Goal: Task Accomplishment & Management: Manage account settings

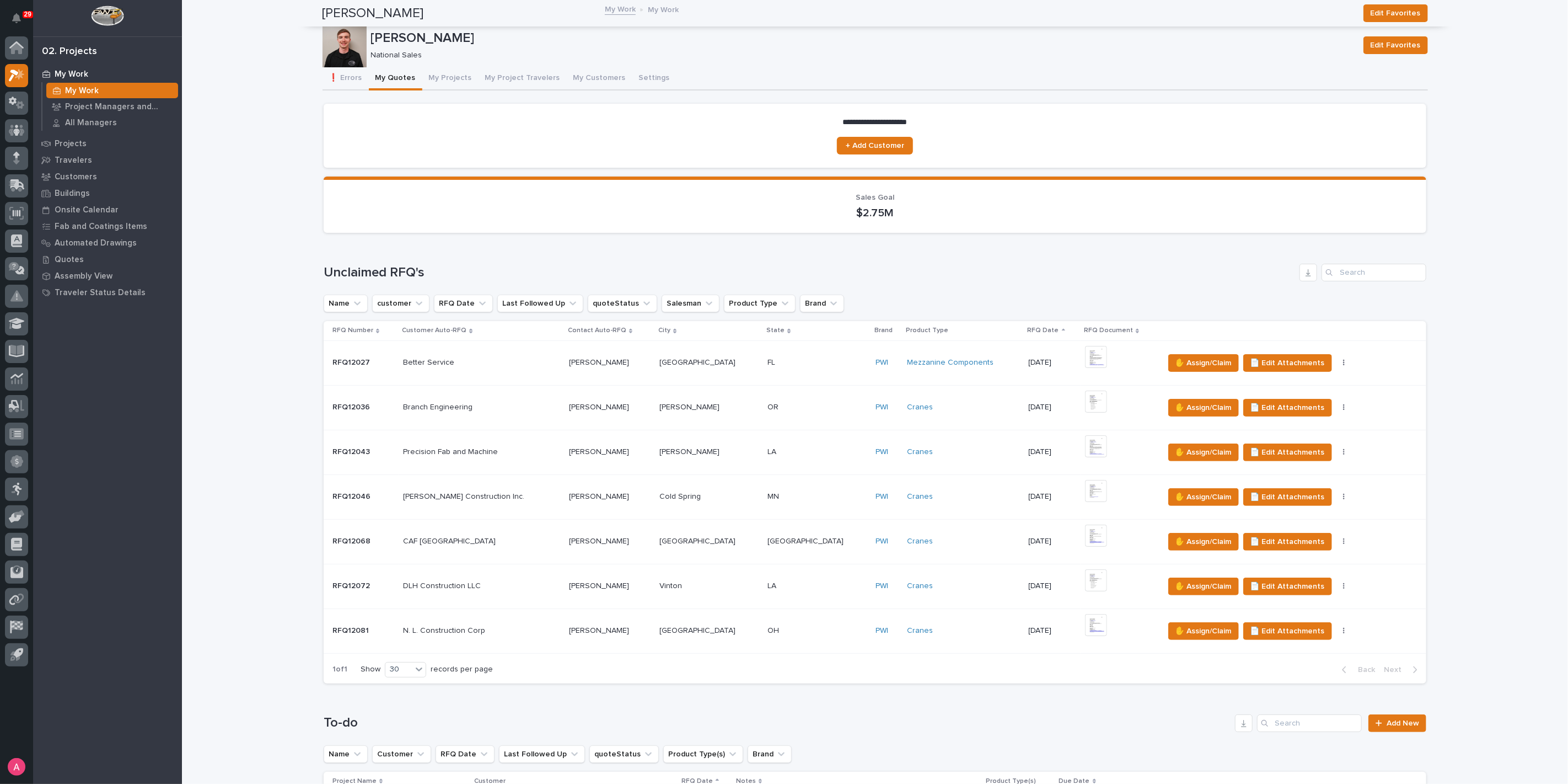
scroll to position [552, 0]
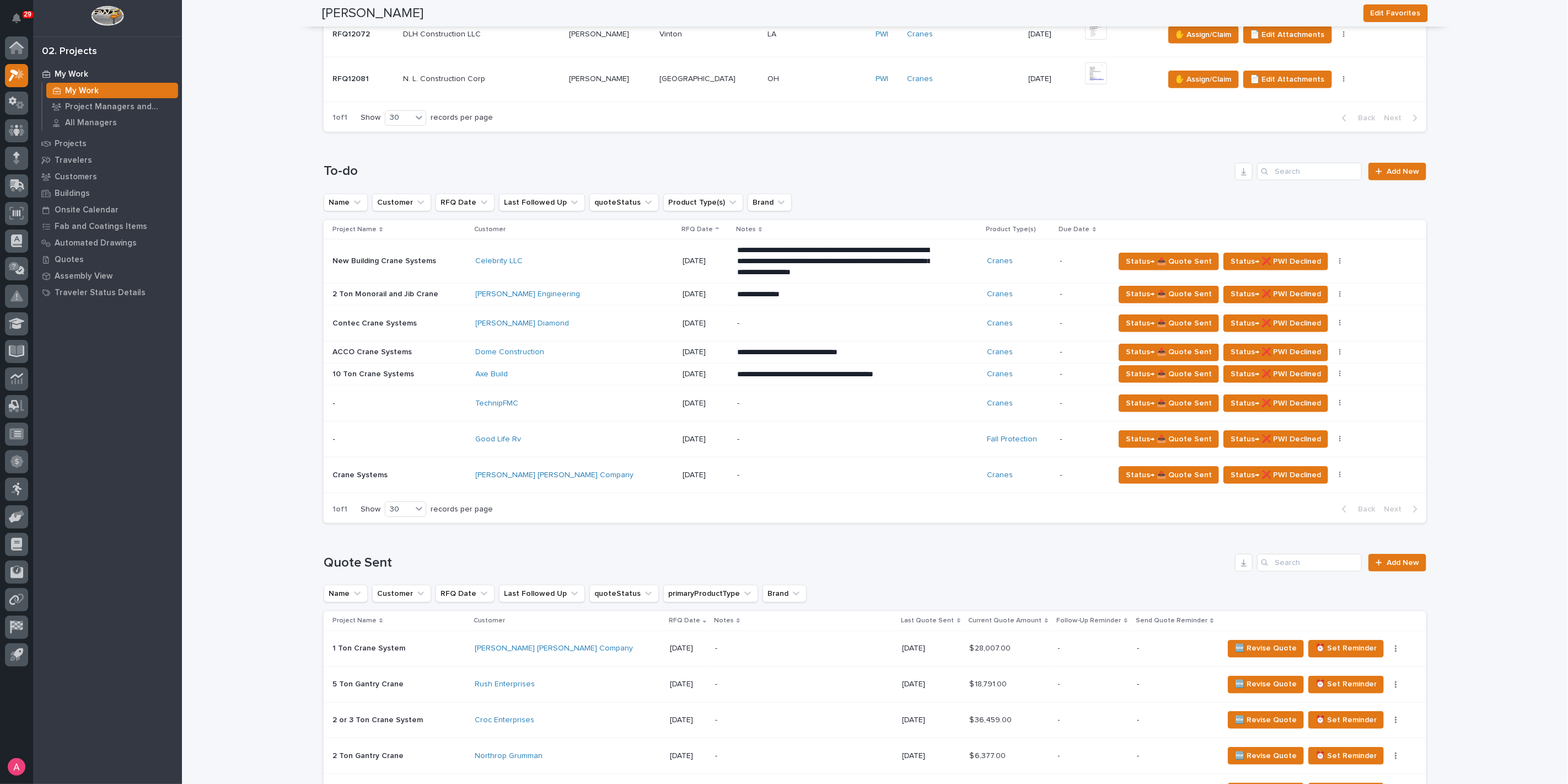
click at [870, 371] on p "**********" at bounding box center [833, 374] width 193 height 11
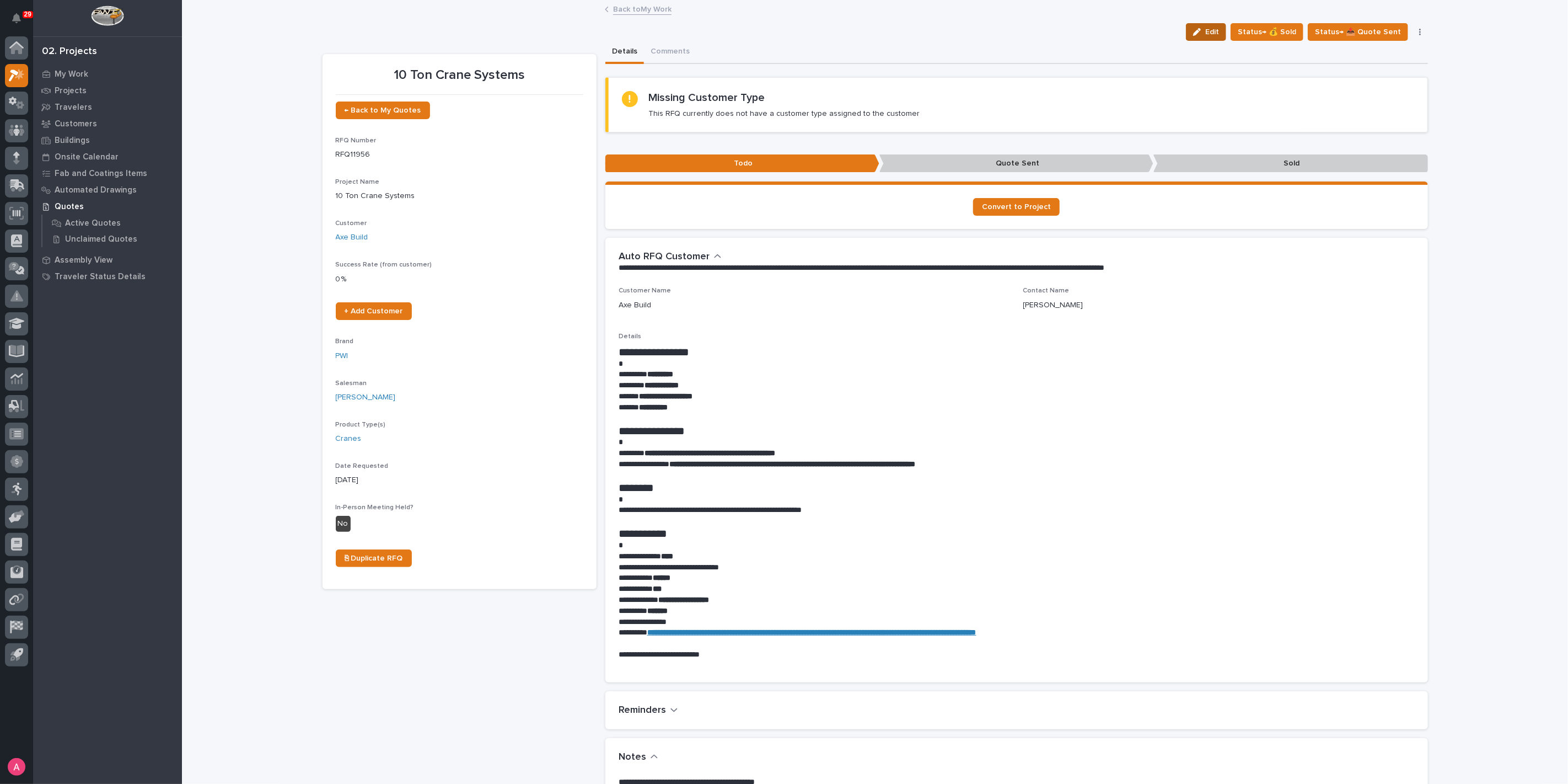
click at [1206, 28] on div "button" at bounding box center [1199, 32] width 12 height 8
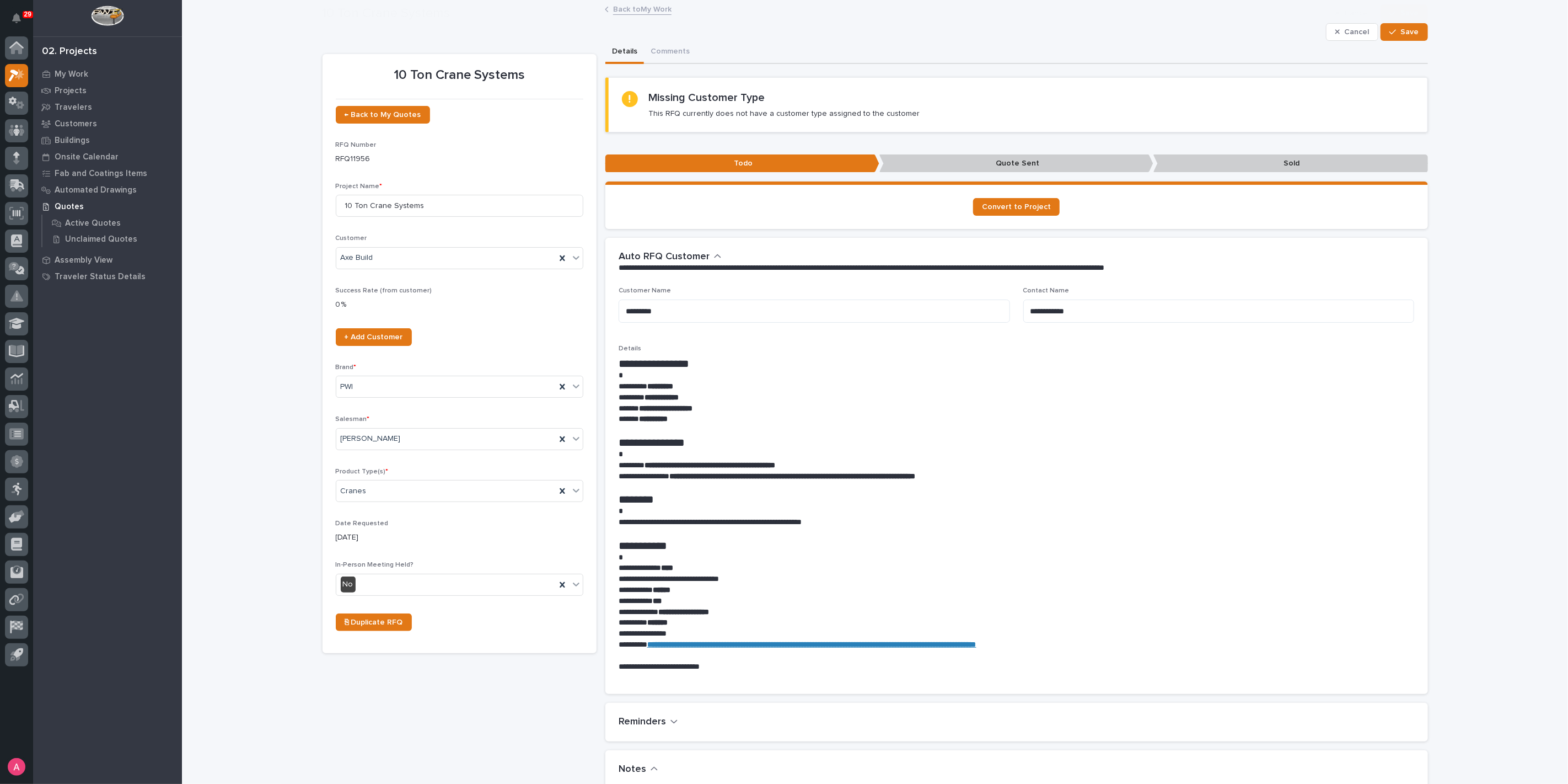
scroll to position [245, 0]
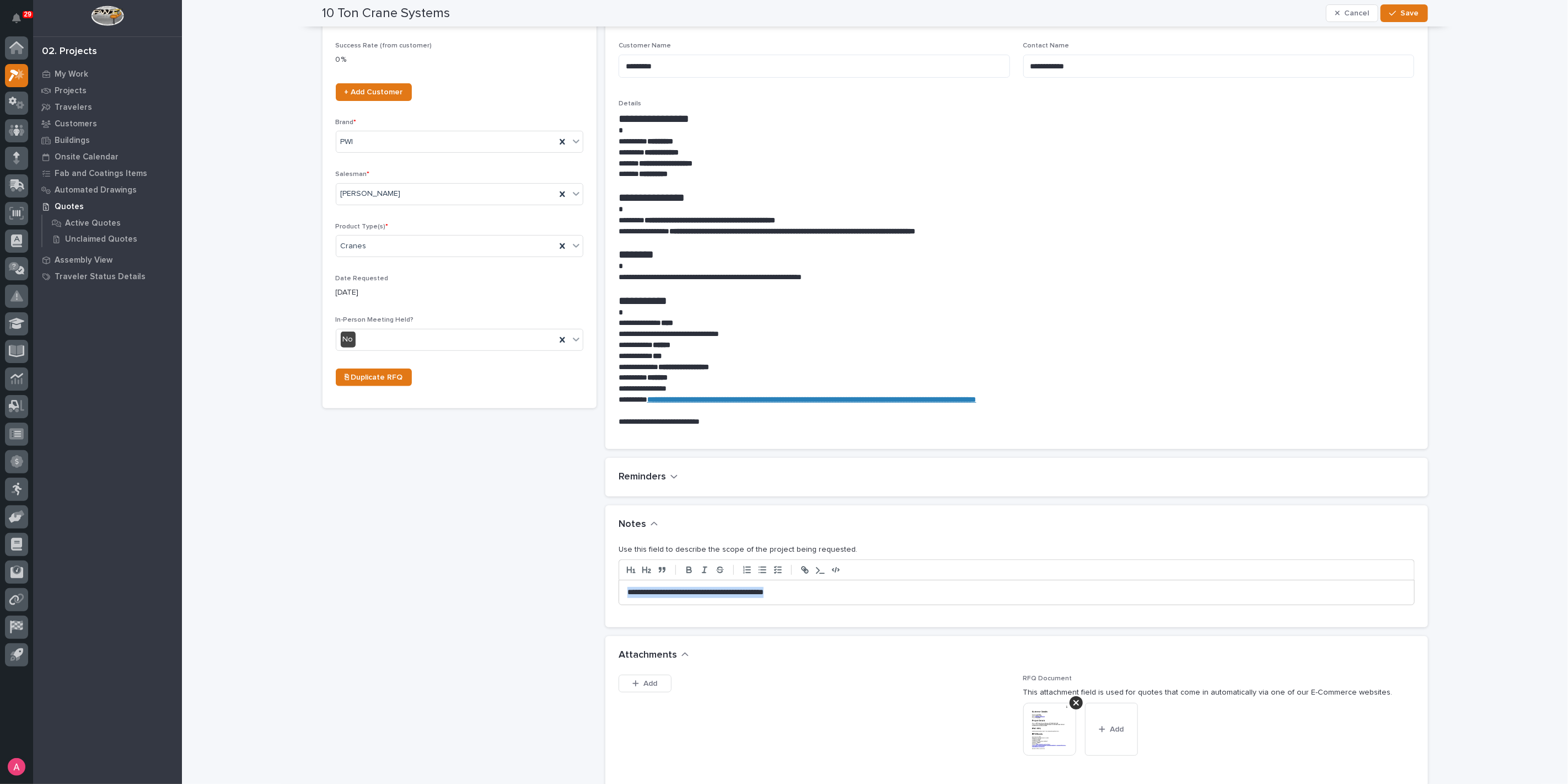
drag, startPoint x: 818, startPoint y: 601, endPoint x: 603, endPoint y: 588, distance: 215.4
click at [605, 588] on div "**********" at bounding box center [1017, 586] width 823 height 84
click at [1410, 12] on span "Save" at bounding box center [1410, 13] width 18 height 10
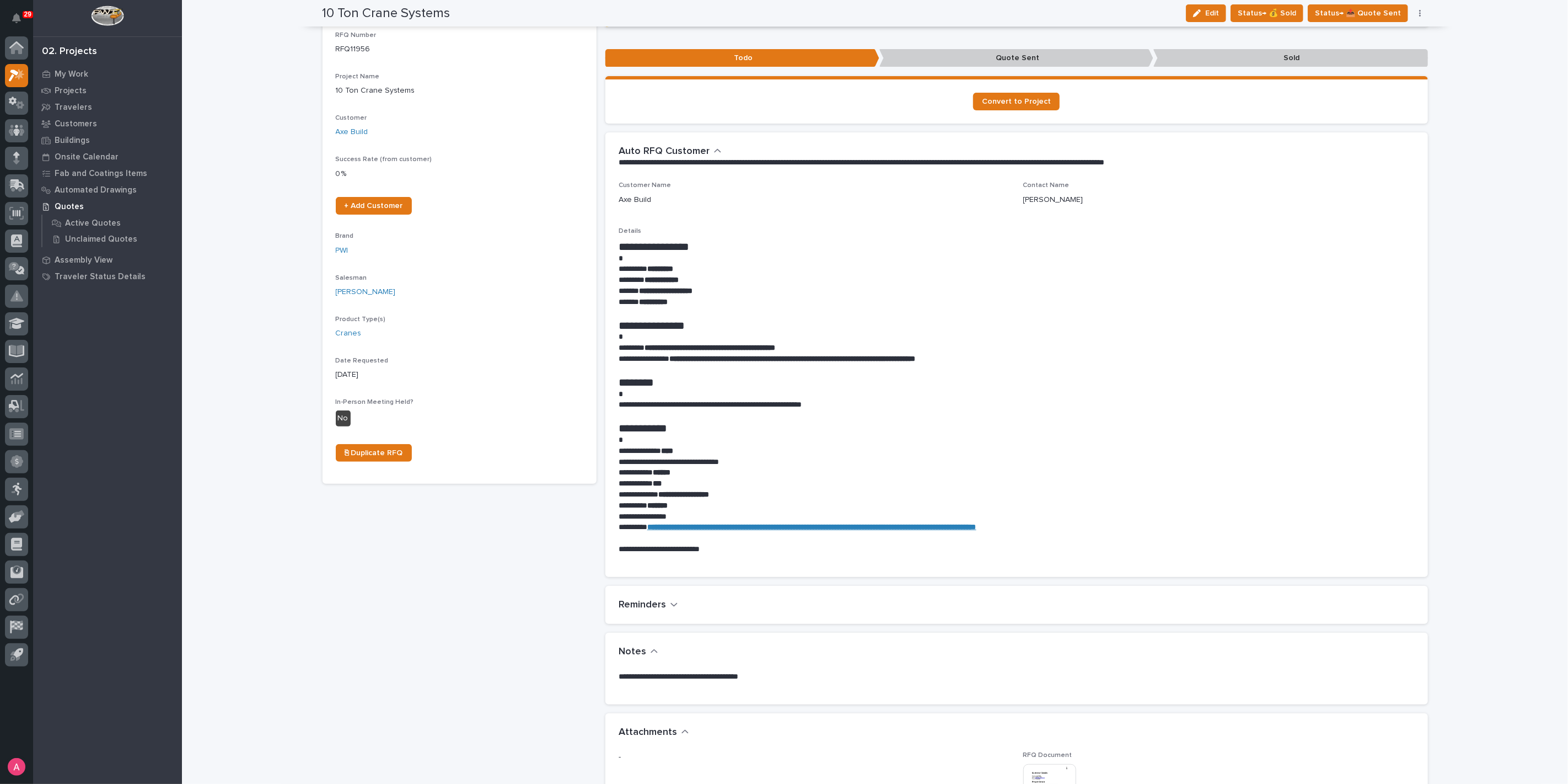
scroll to position [0, 0]
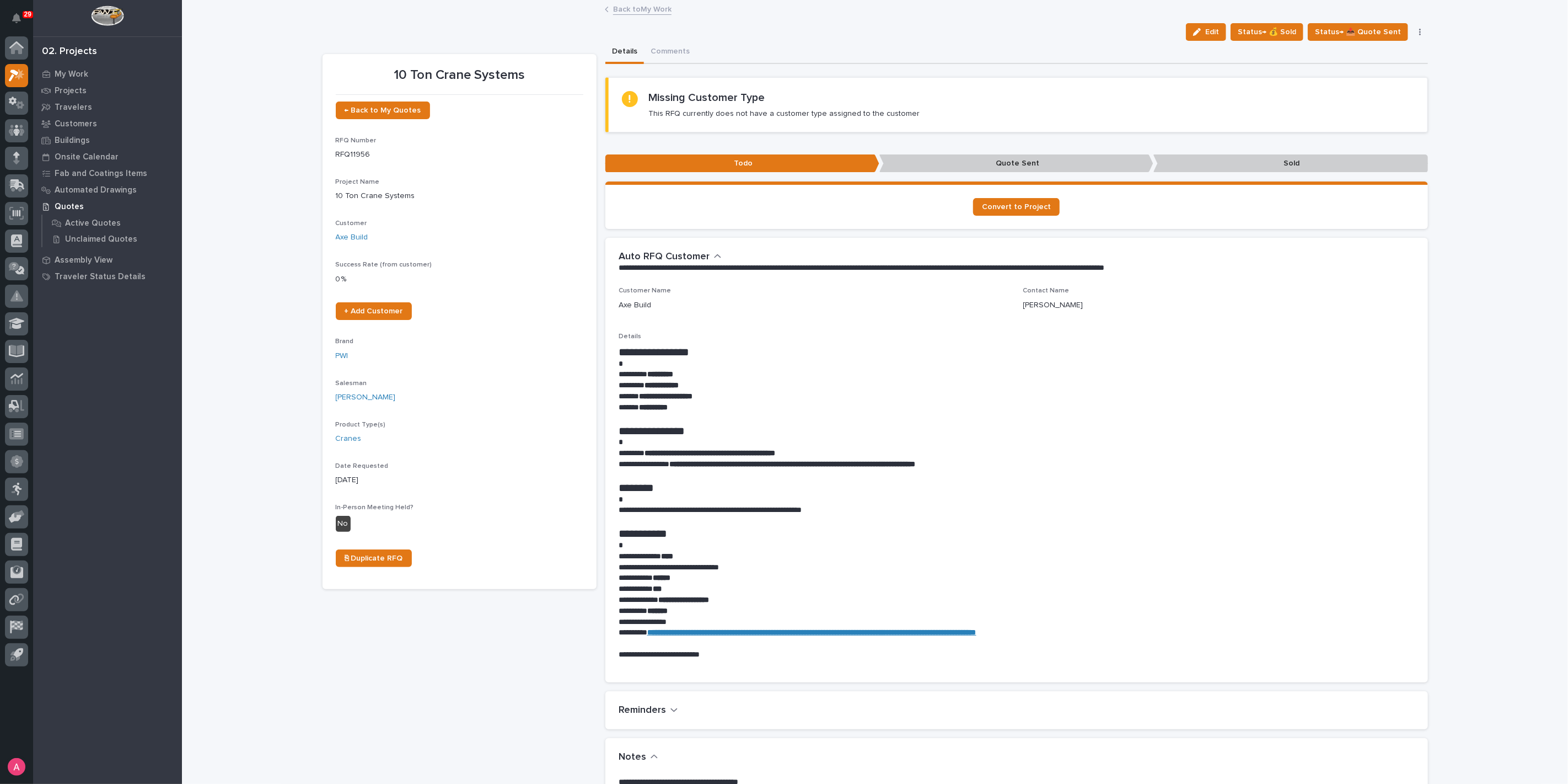
click at [613, 5] on link "Back to My Work" at bounding box center [642, 9] width 58 height 13
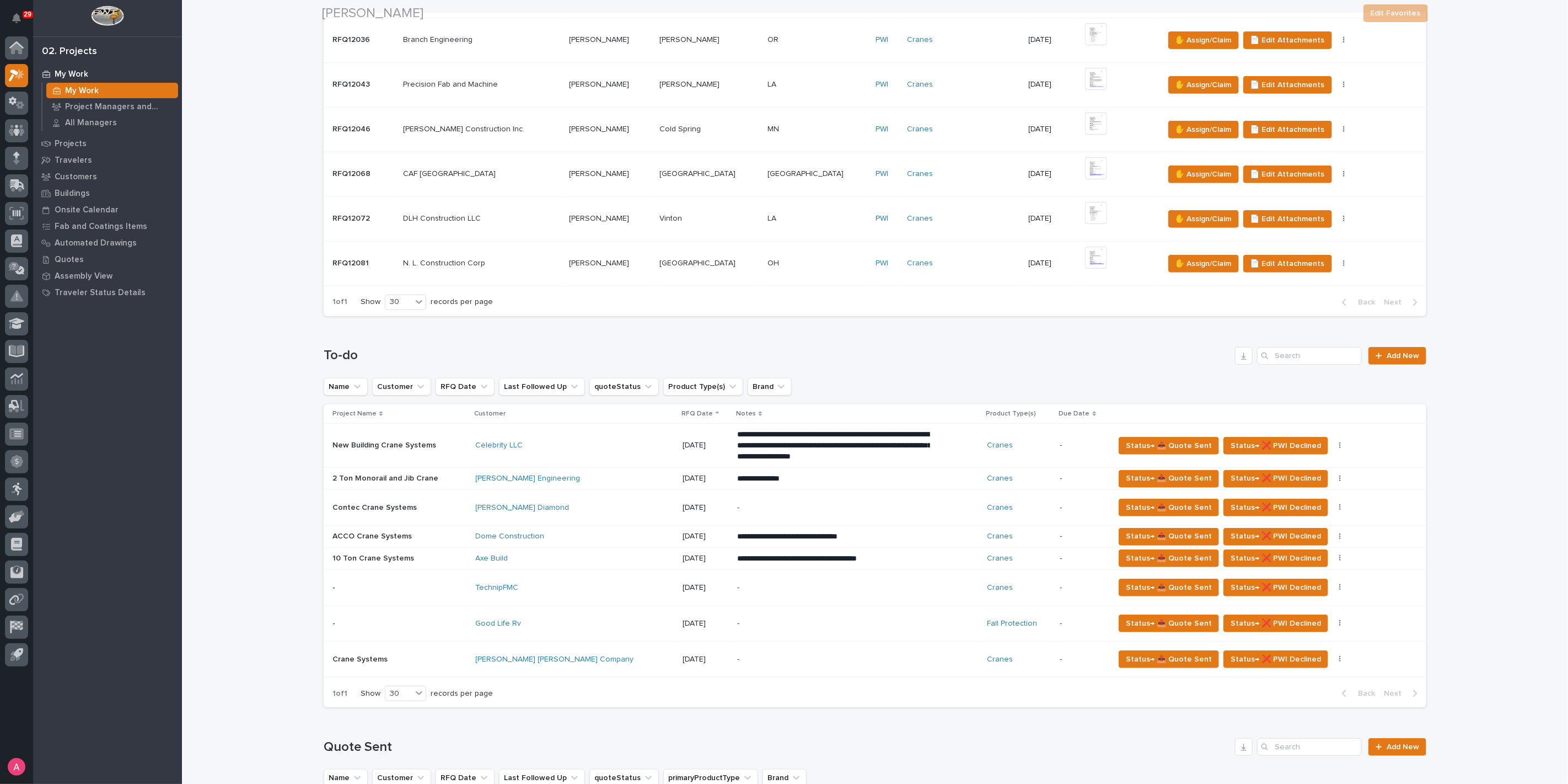
scroll to position [429, 0]
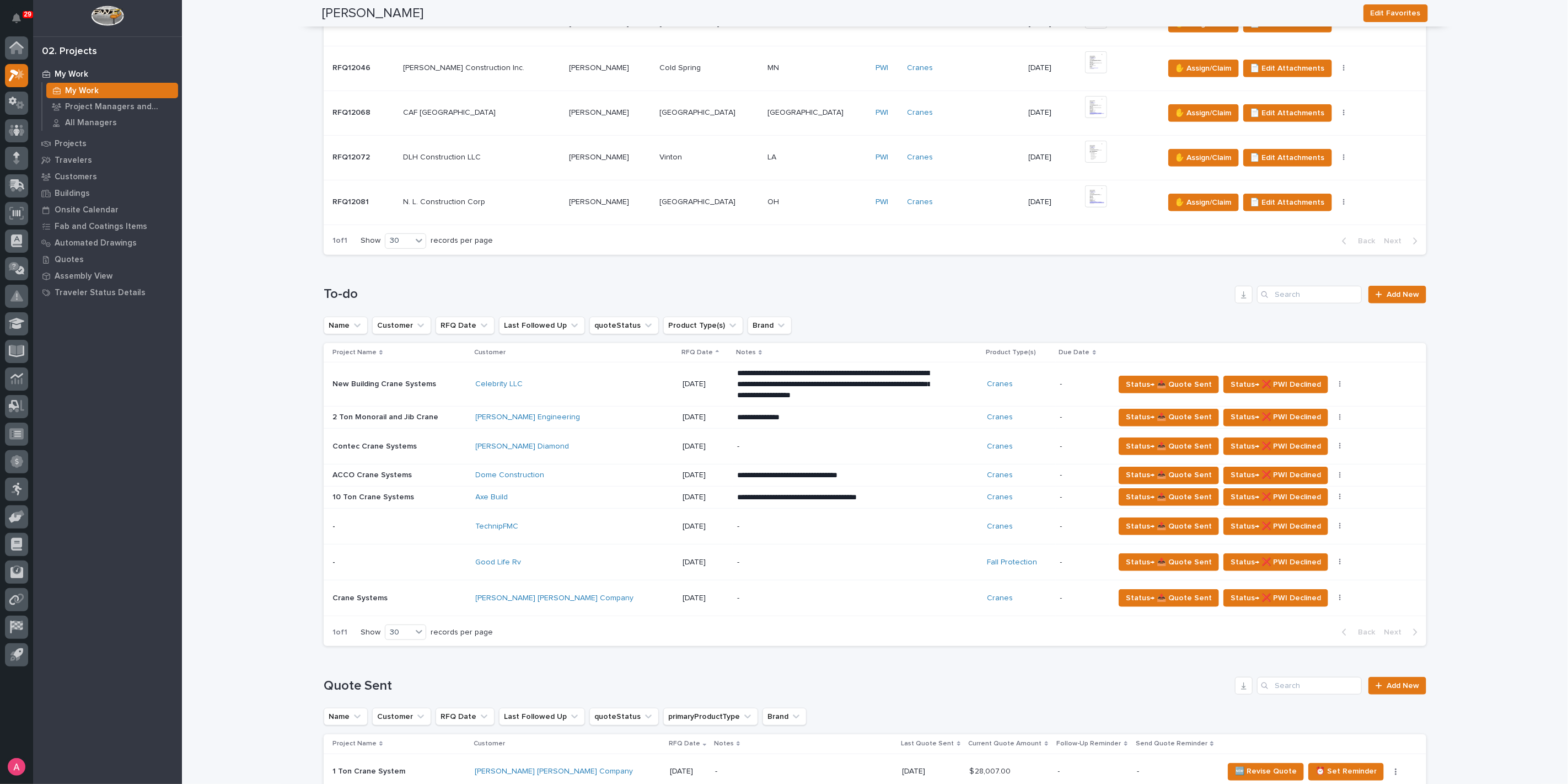
click at [561, 528] on div "TechnipFMC" at bounding box center [572, 526] width 193 height 9
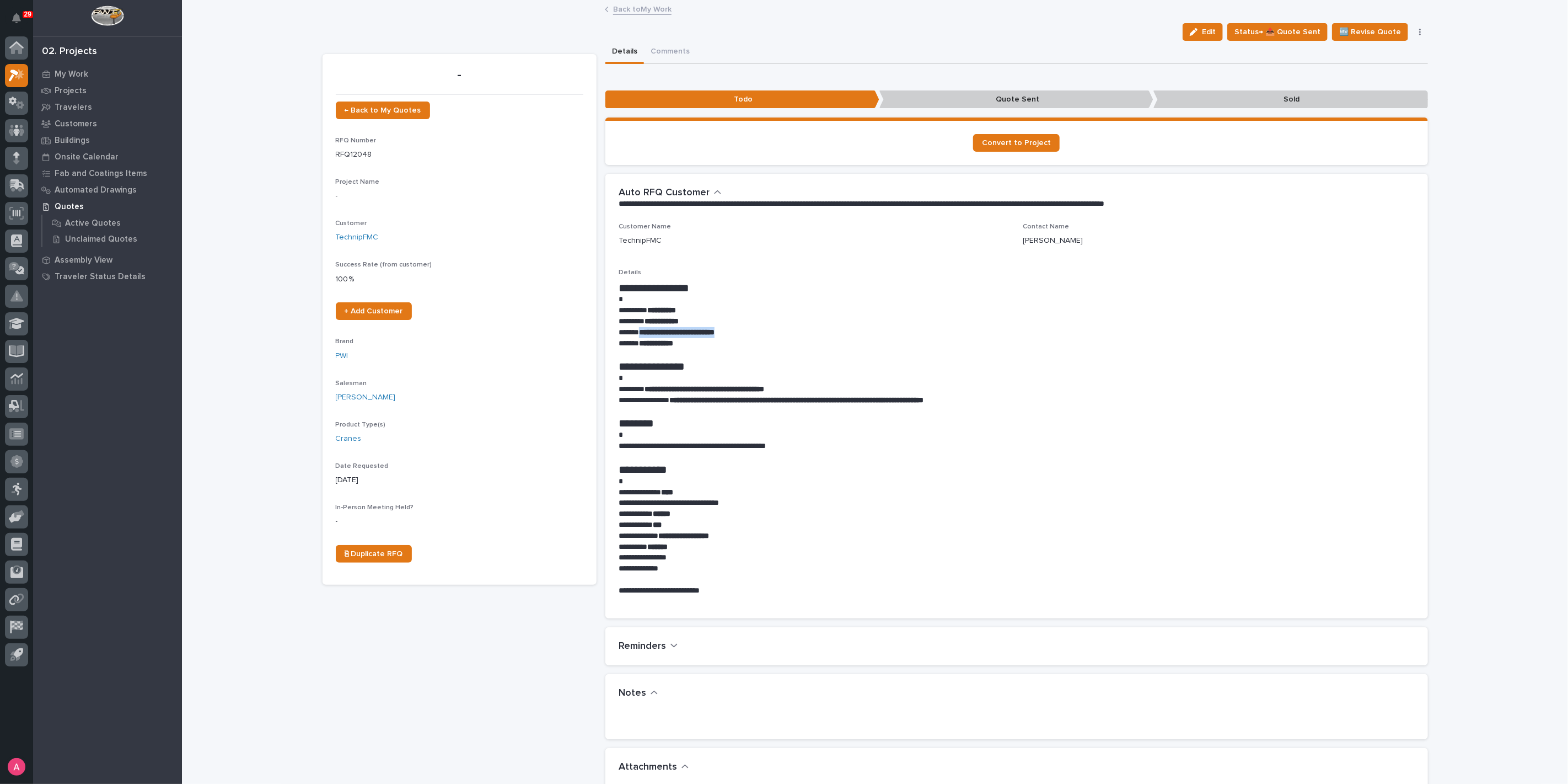
drag, startPoint x: 750, startPoint y: 330, endPoint x: 635, endPoint y: 328, distance: 115.0
click at [635, 328] on p "**********" at bounding box center [1017, 332] width 797 height 11
copy strong "**********"
click at [626, 6] on link "Back to My Work" at bounding box center [642, 9] width 58 height 13
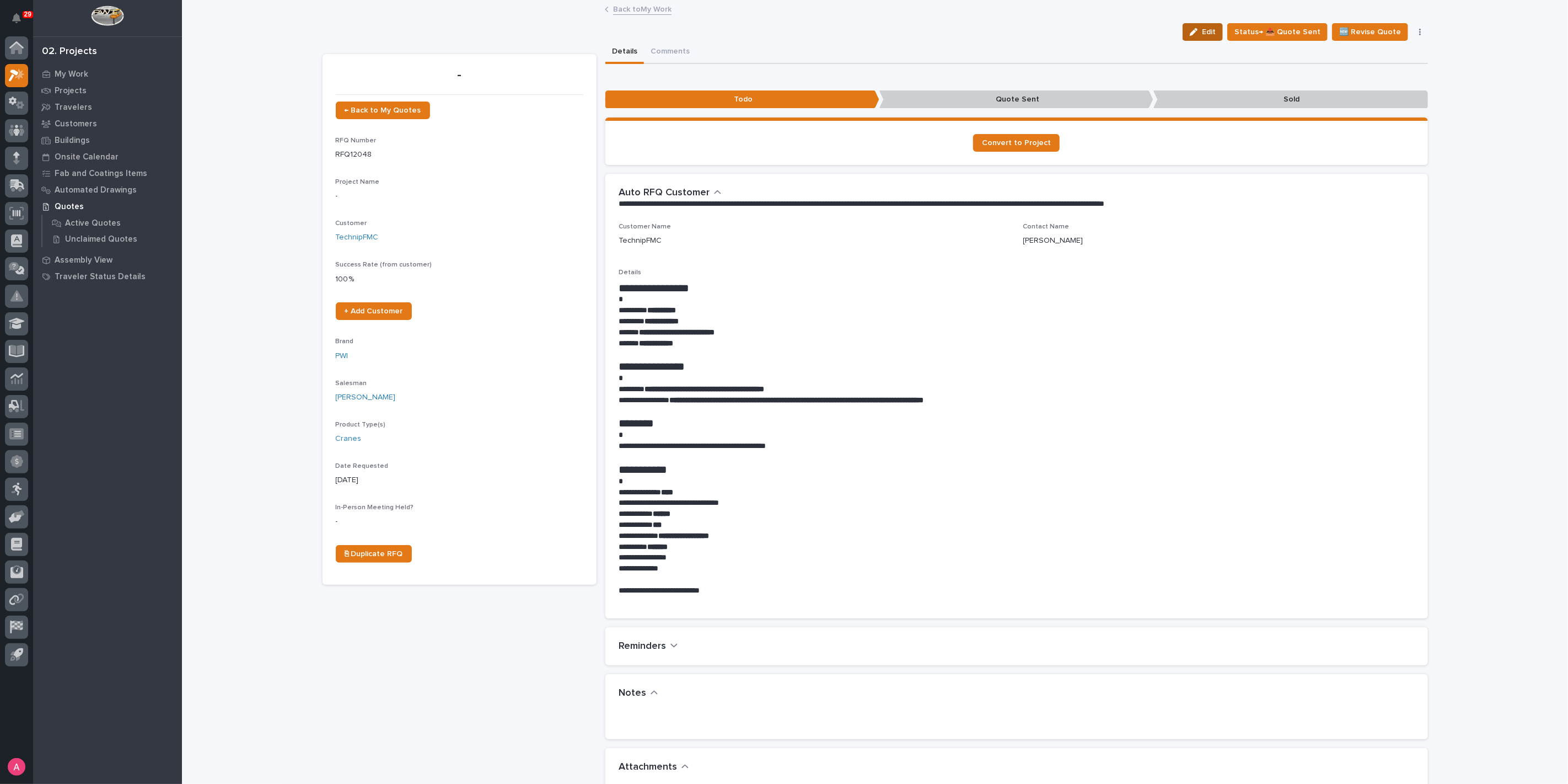
click at [1205, 39] on button "Edit" at bounding box center [1203, 32] width 40 height 17
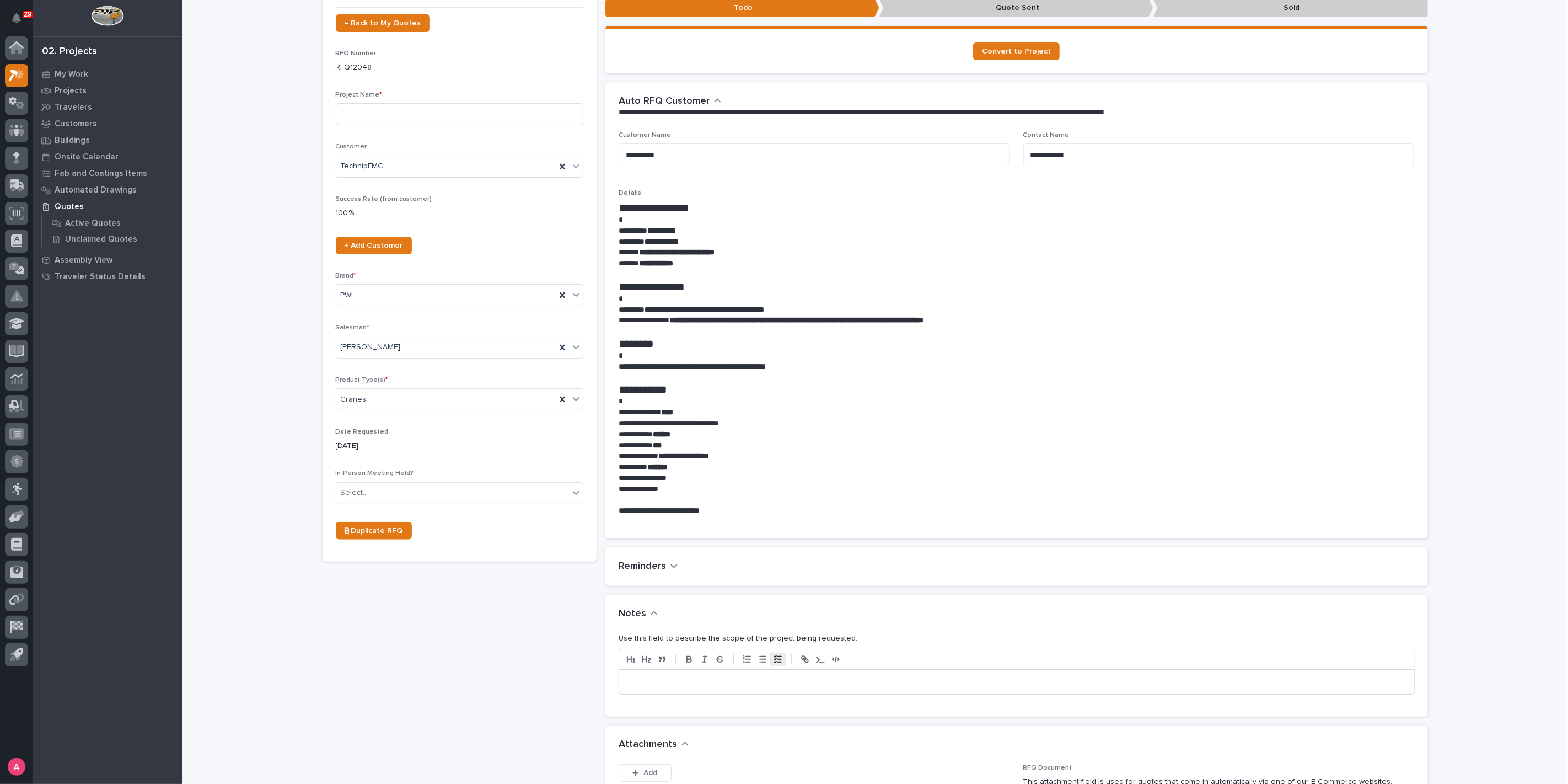
scroll to position [183, 0]
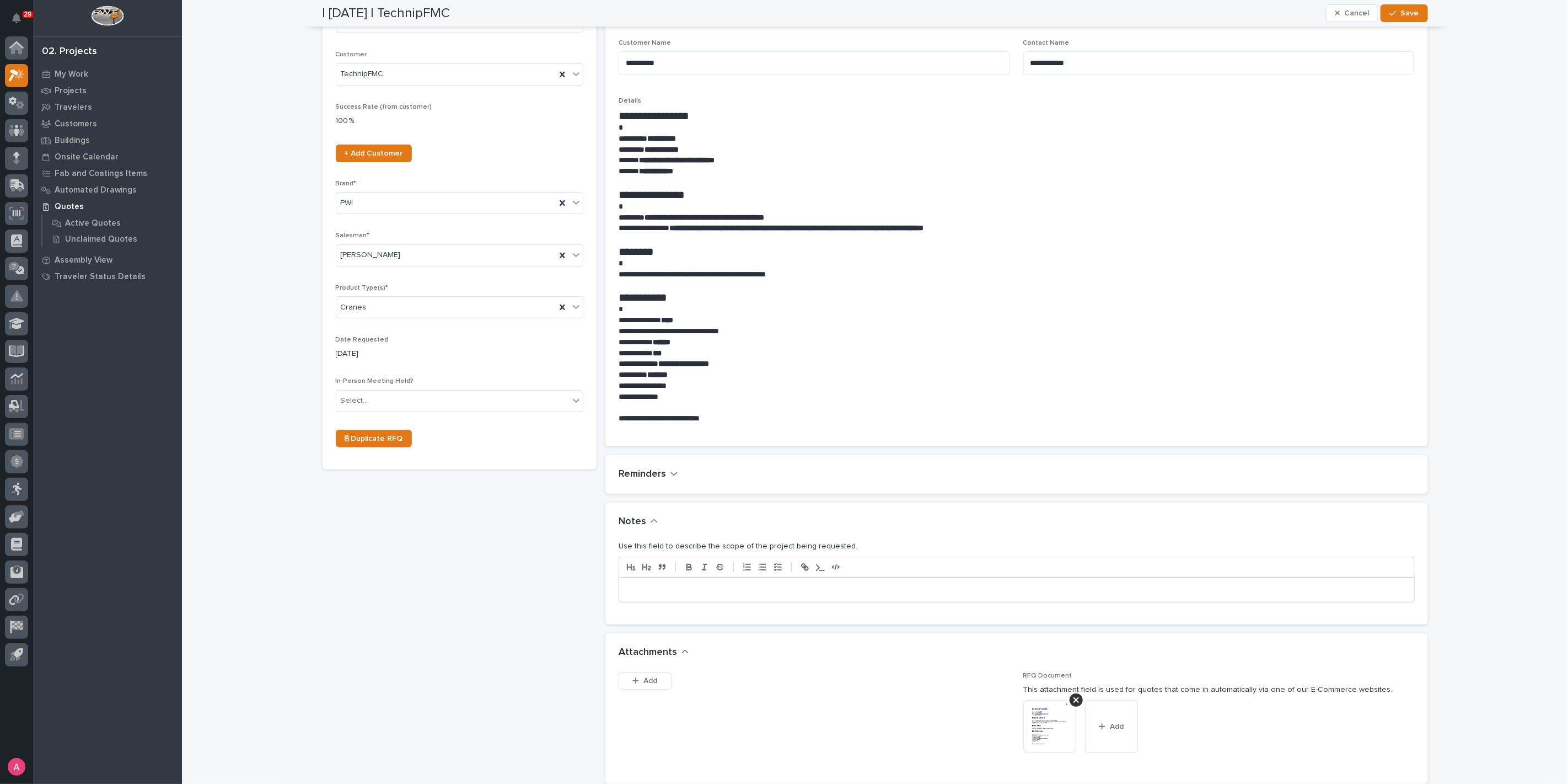
click at [751, 582] on div at bounding box center [1017, 590] width 795 height 25
click at [1402, 20] on button "Save" at bounding box center [1404, 13] width 47 height 17
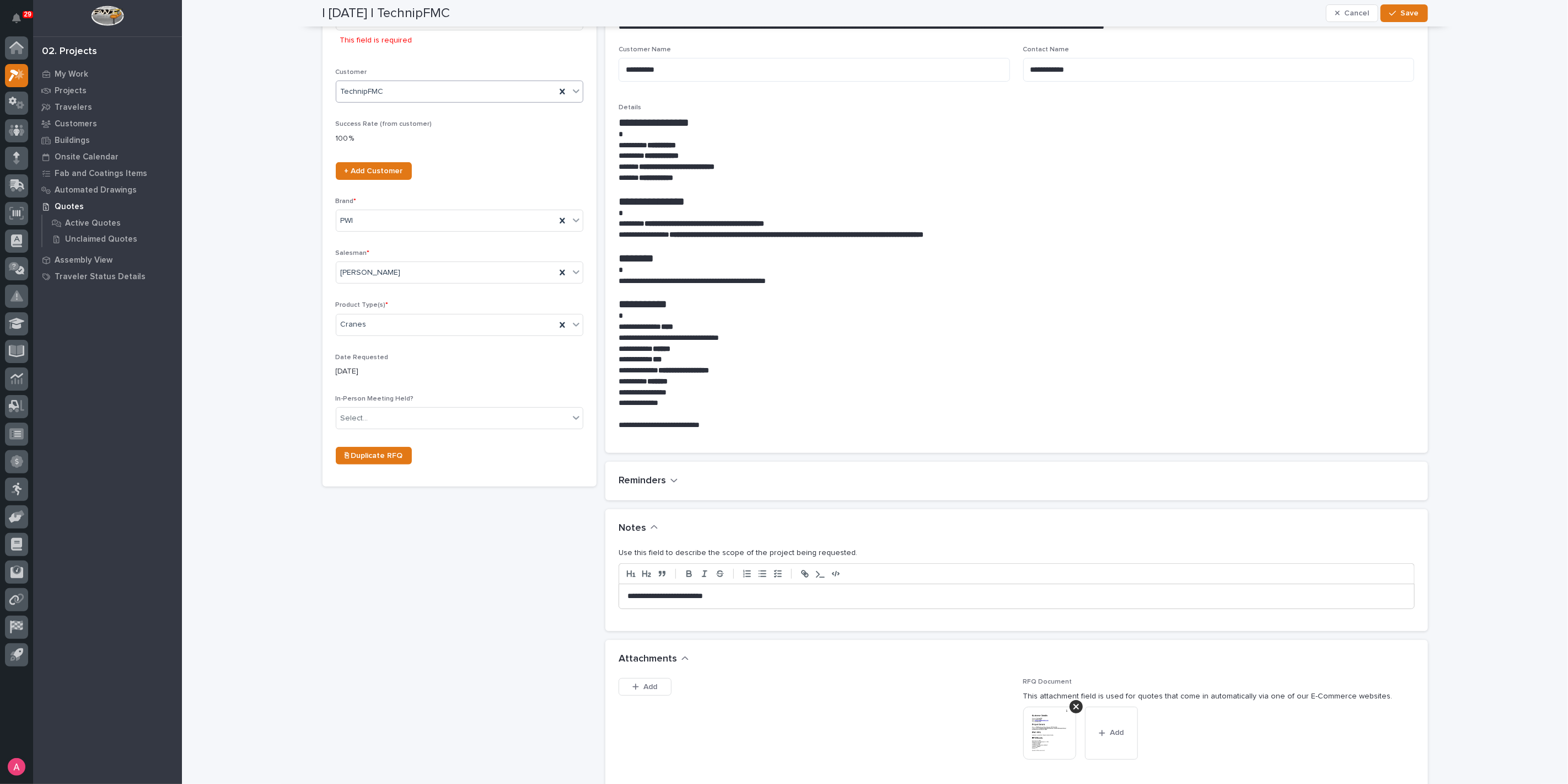
scroll to position [3, 0]
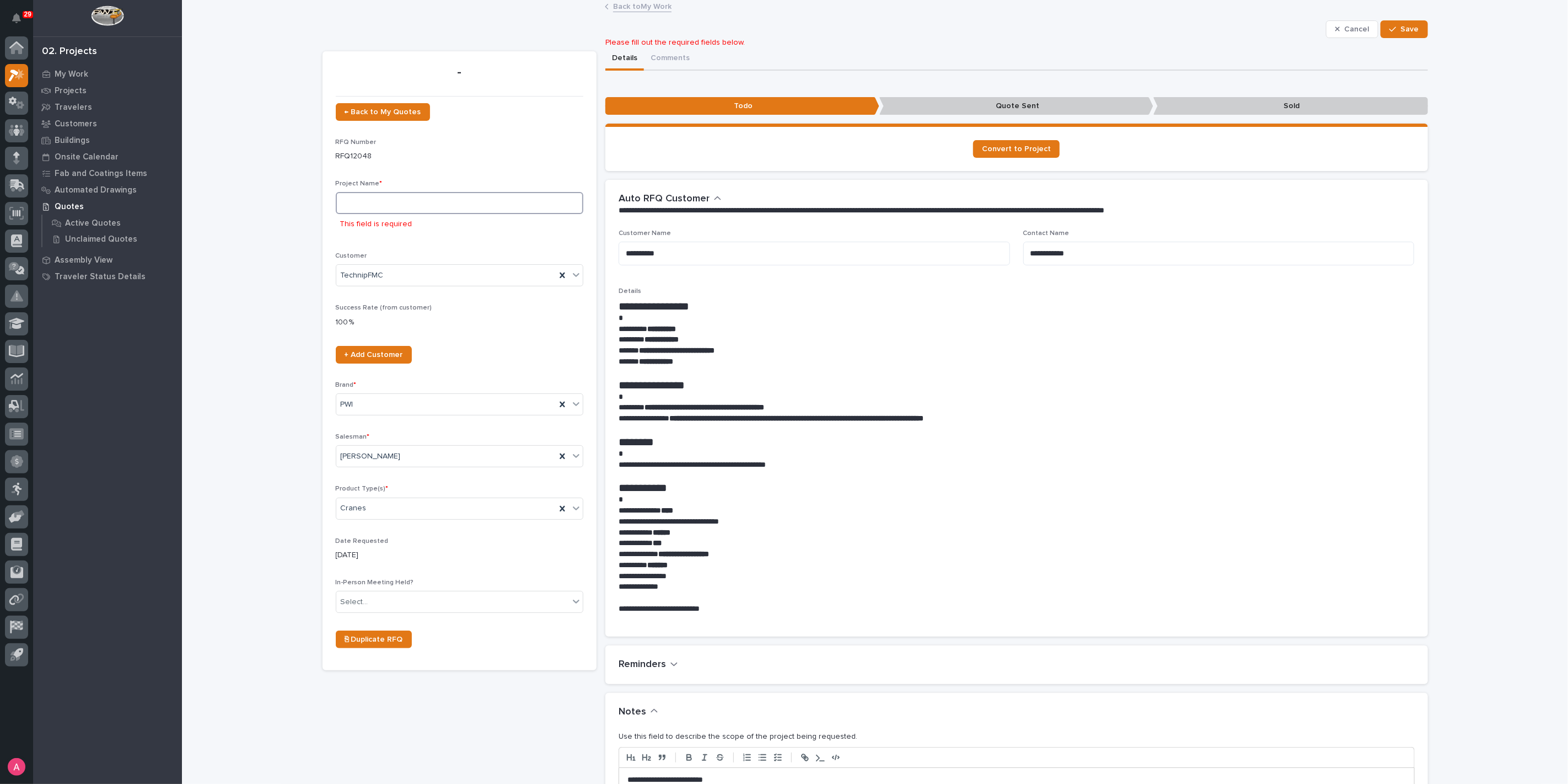
click at [395, 204] on input at bounding box center [459, 203] width 248 height 22
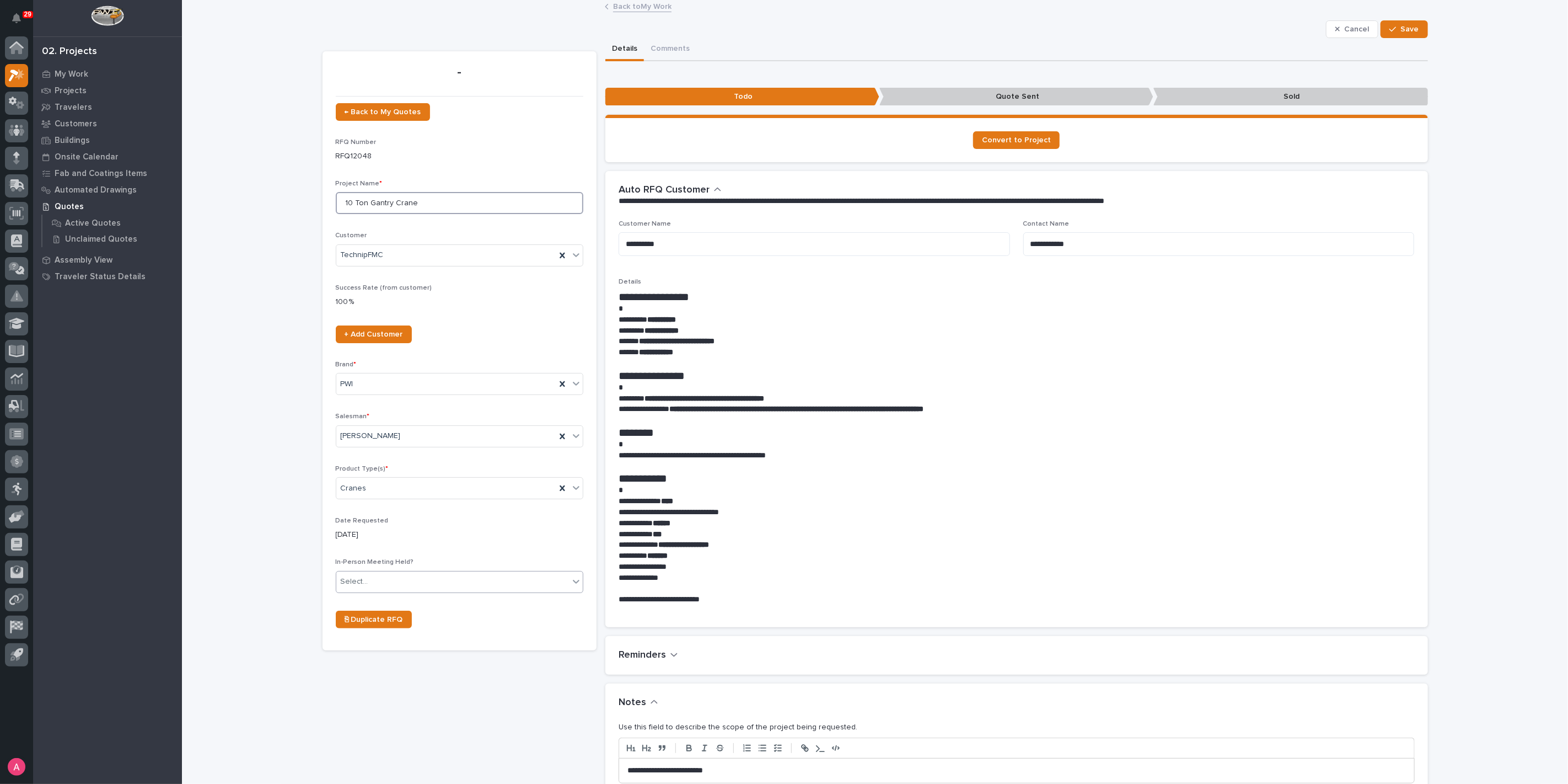
type input "10 Ton Gantry Crane"
click at [396, 578] on div "Select..." at bounding box center [452, 581] width 232 height 18
click at [391, 614] on div "No" at bounding box center [455, 620] width 247 height 19
click at [1401, 26] on span "Save" at bounding box center [1410, 30] width 18 height 10
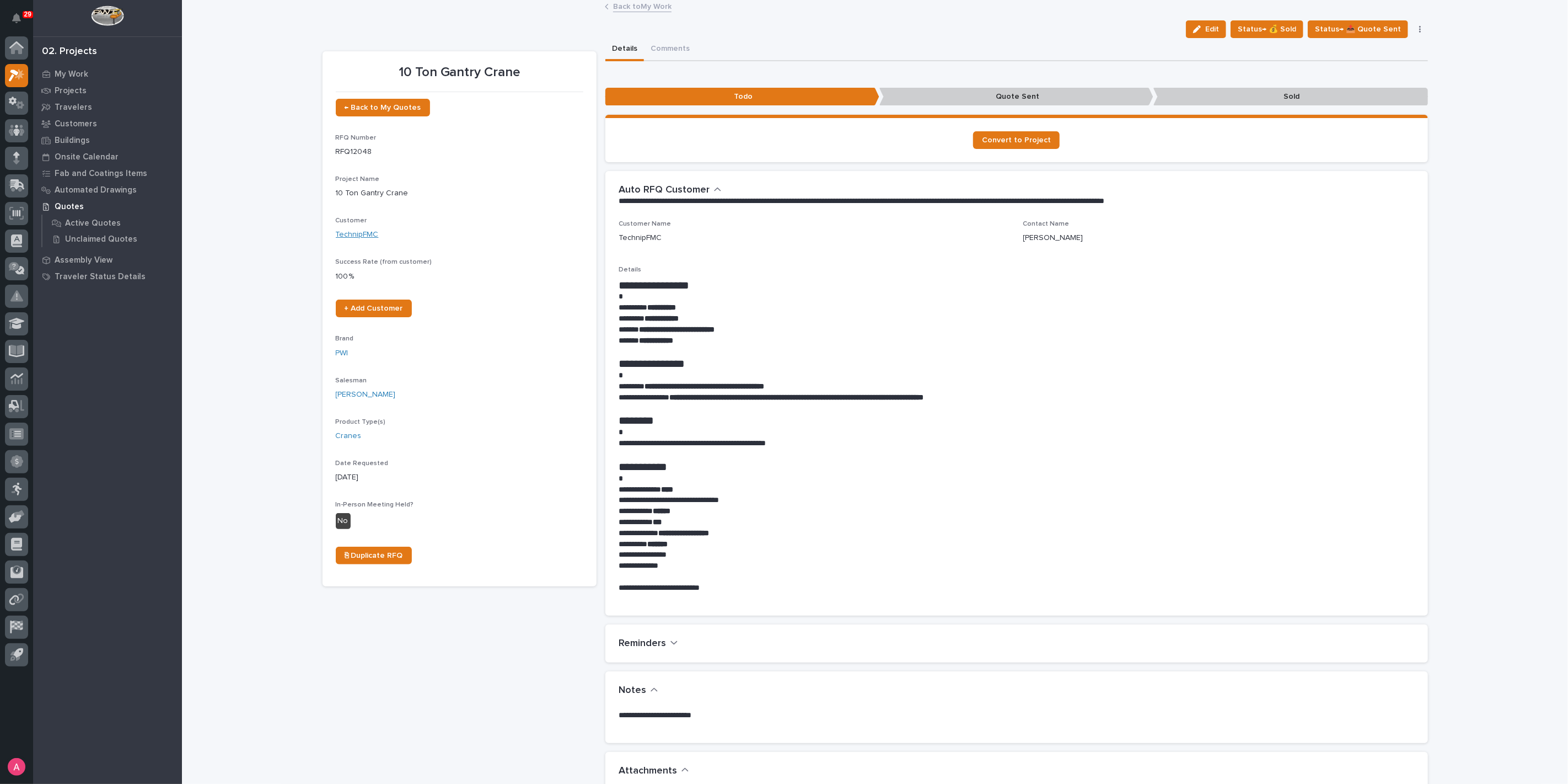
click at [364, 230] on link "TechnipFMC" at bounding box center [357, 235] width 43 height 12
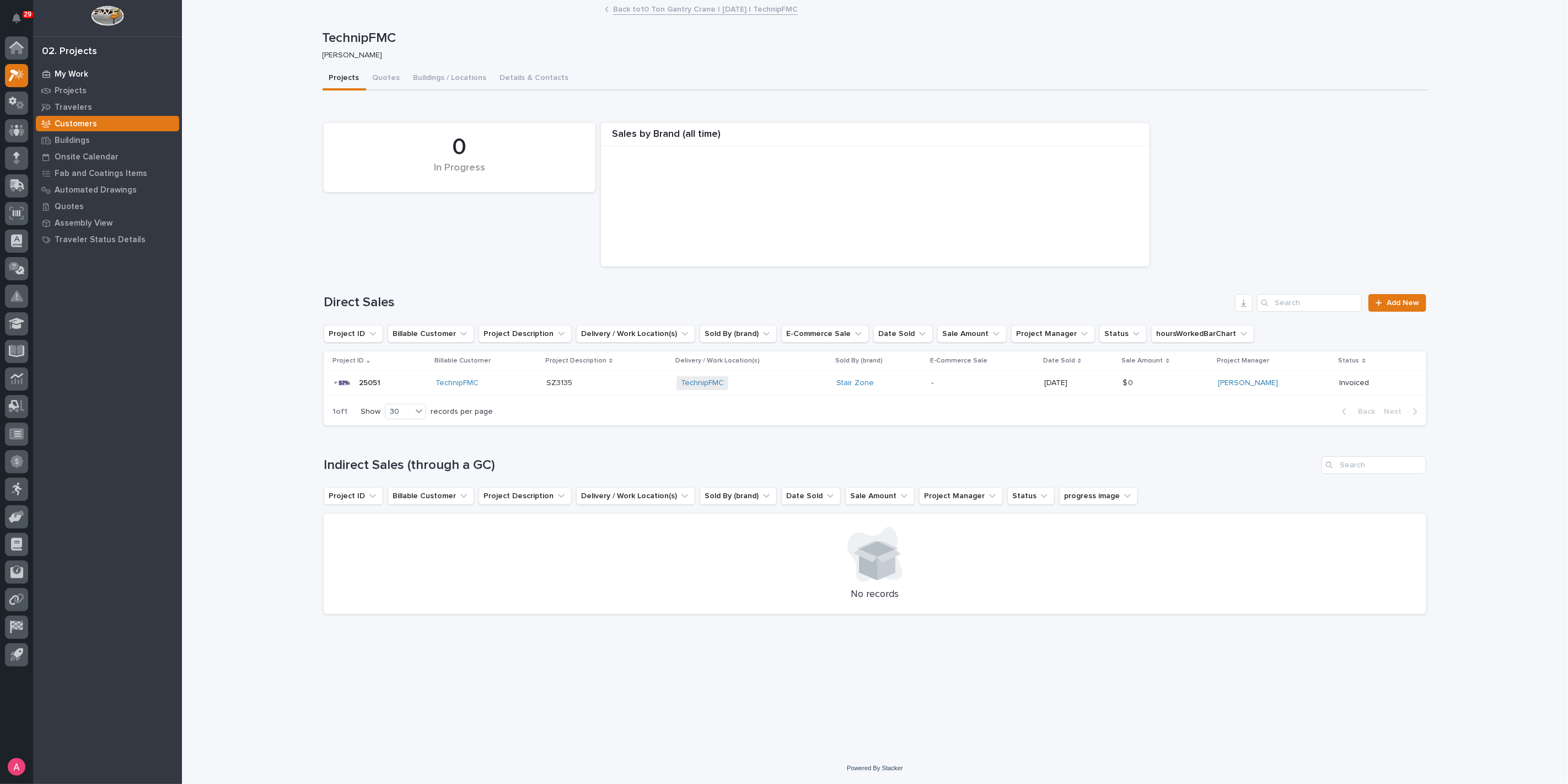
click at [57, 74] on p "My Work" at bounding box center [71, 74] width 34 height 10
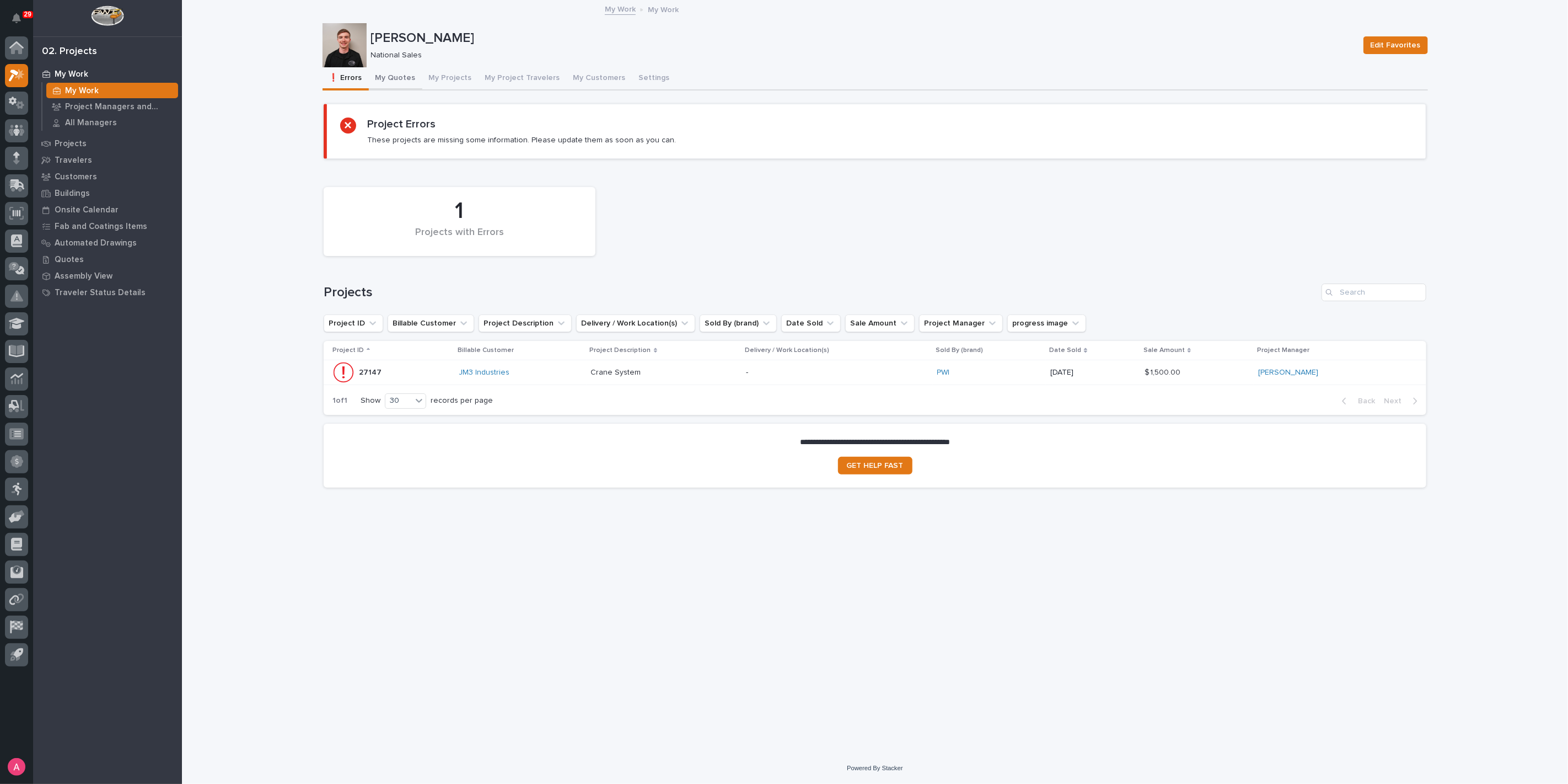
click at [393, 72] on button "My Quotes" at bounding box center [395, 79] width 53 height 23
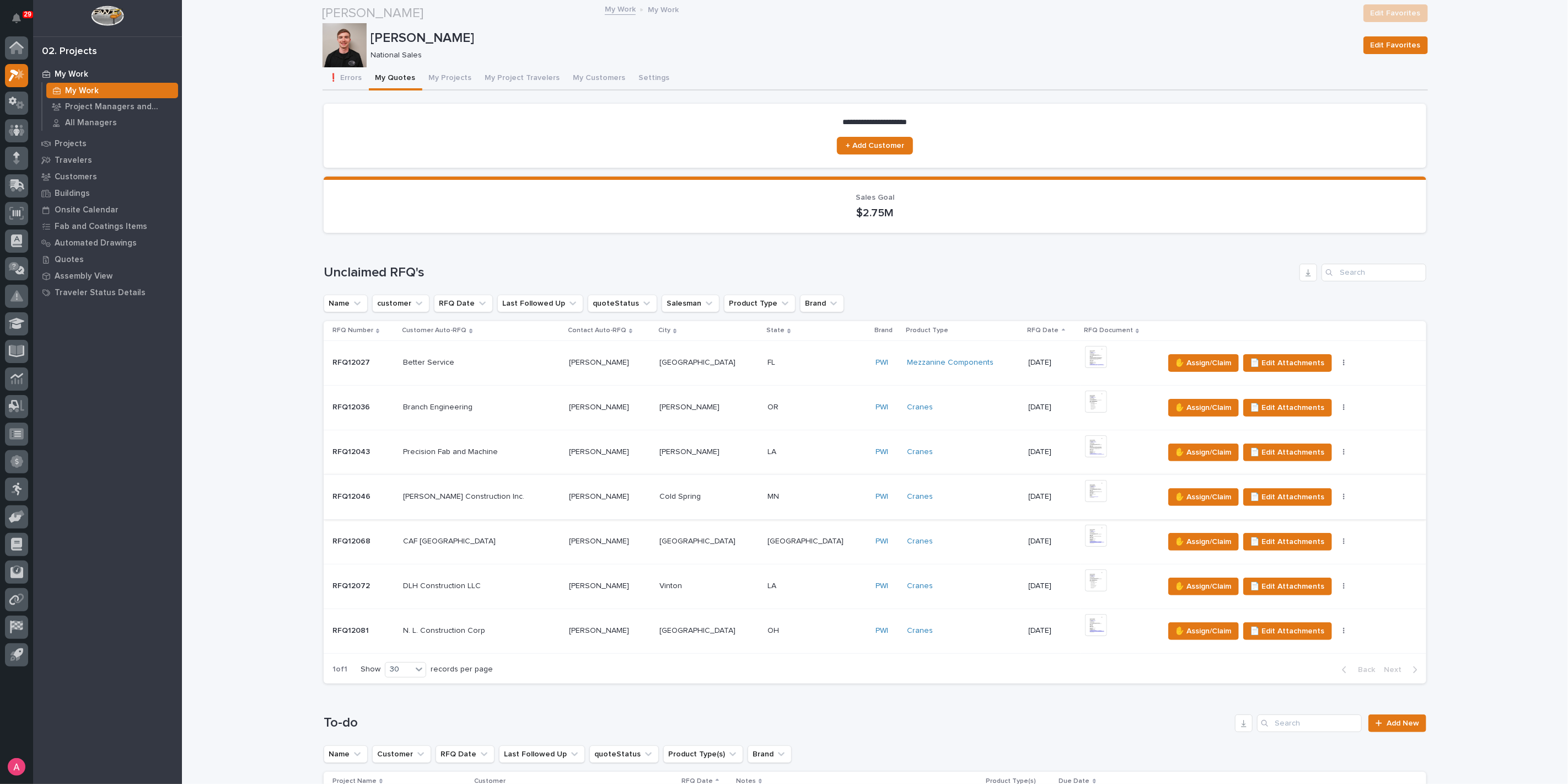
scroll to position [429, 0]
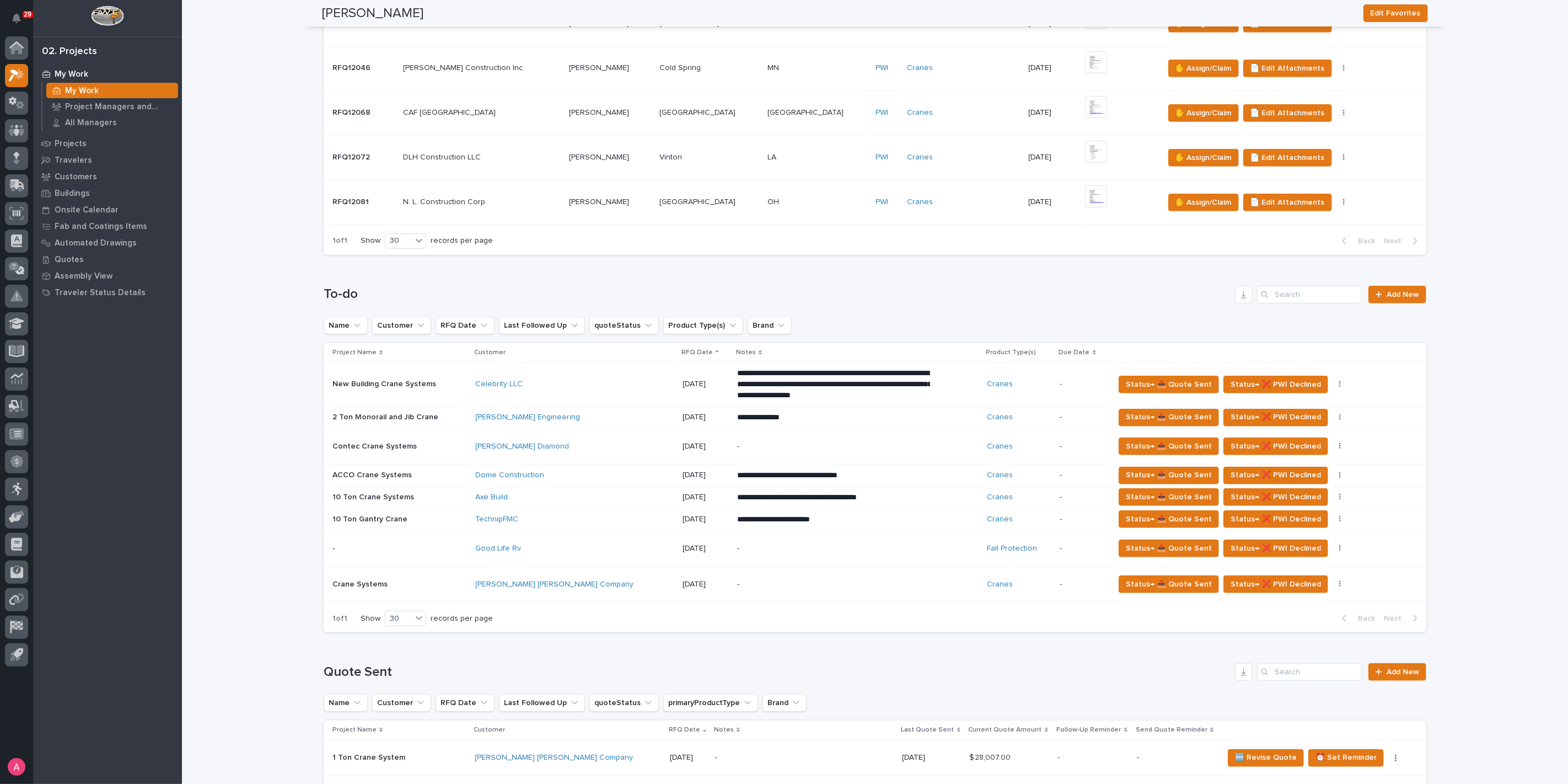
click at [567, 544] on div "Good Life Rv" at bounding box center [572, 549] width 193 height 9
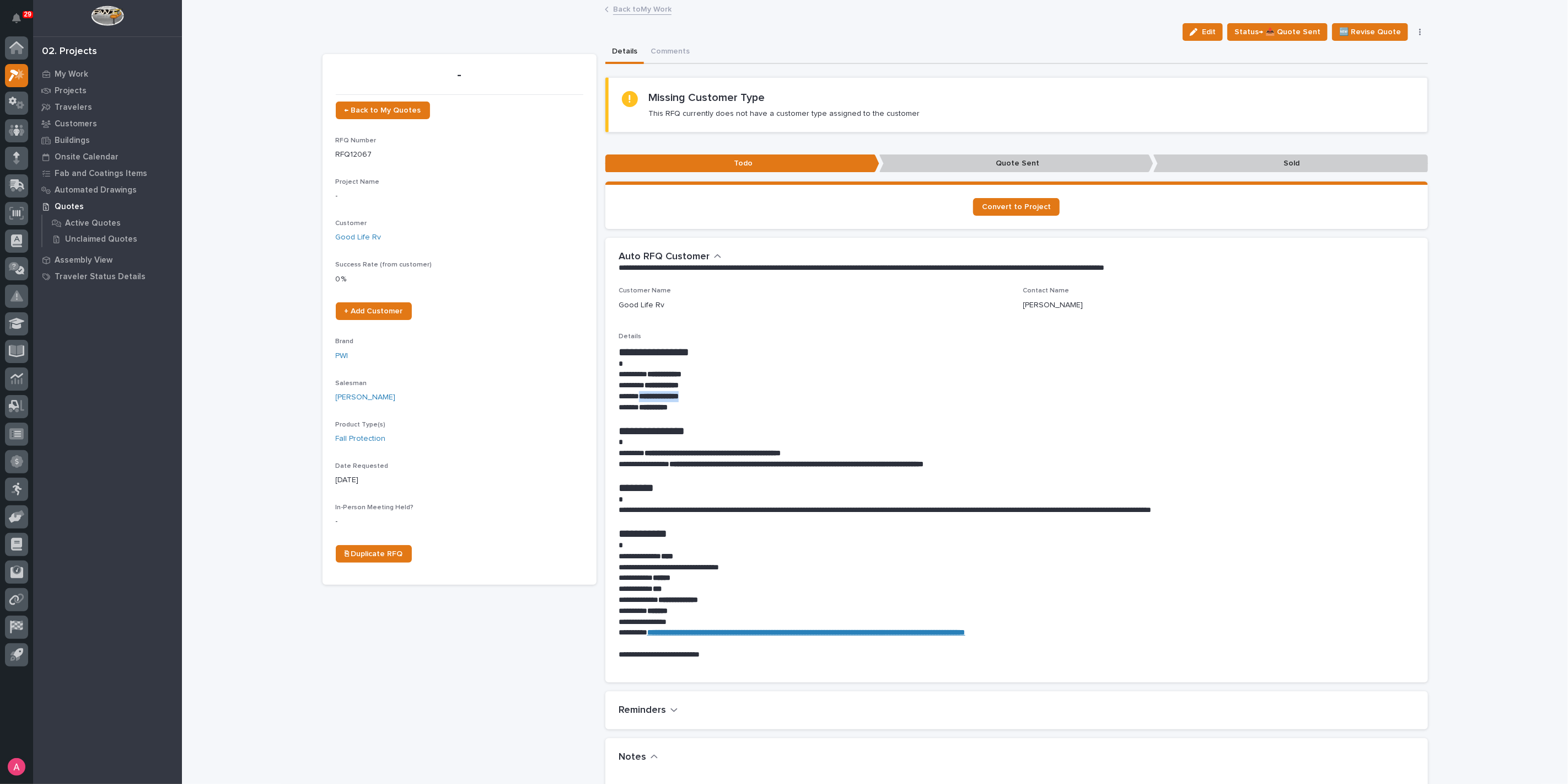
drag, startPoint x: 709, startPoint y: 401, endPoint x: 637, endPoint y: 401, distance: 72.0
click at [637, 401] on div "**********" at bounding box center [1017, 502] width 797 height 315
copy strong "**********"
click at [1196, 34] on icon "button" at bounding box center [1193, 32] width 8 height 8
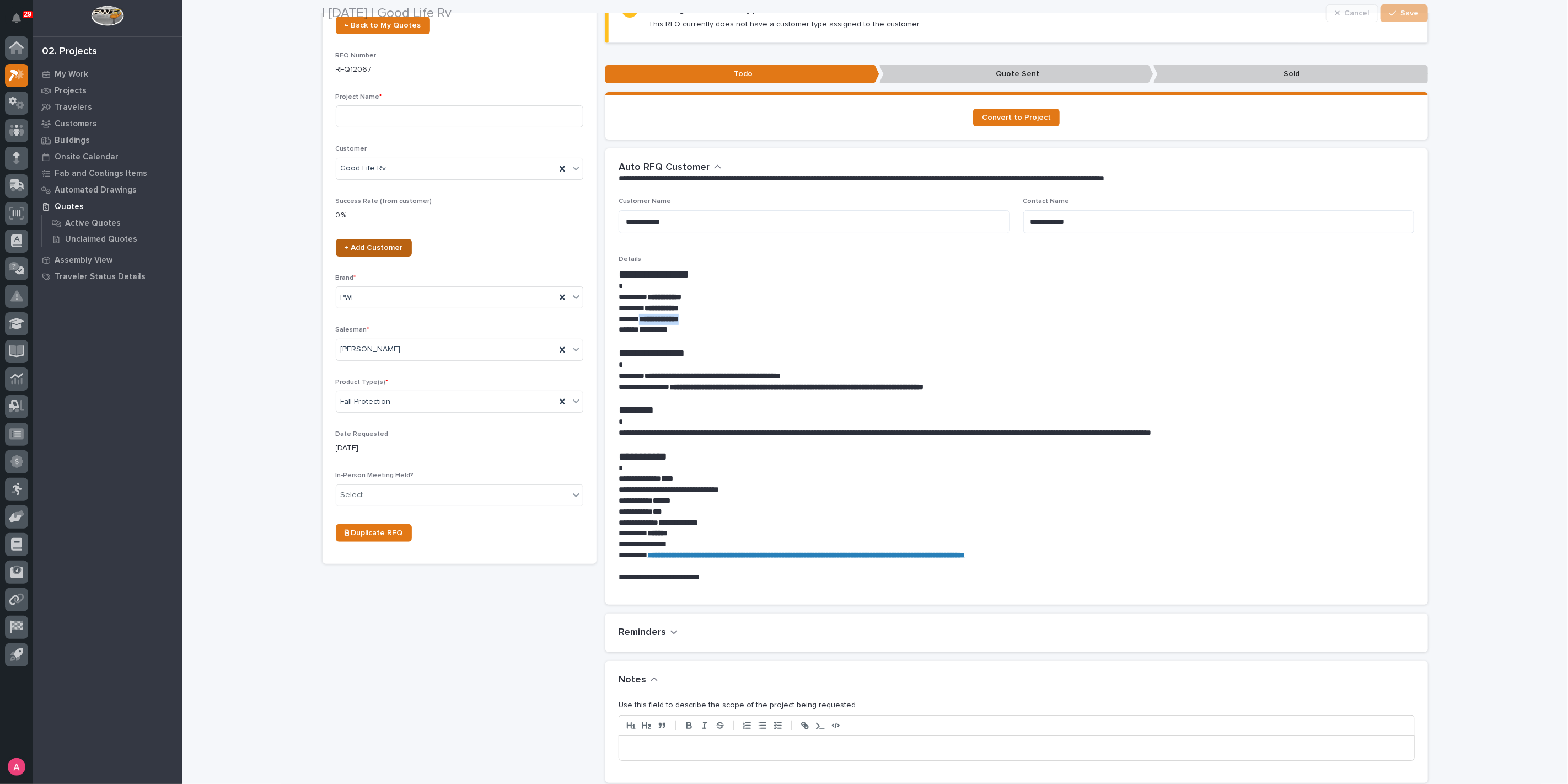
scroll to position [123, 0]
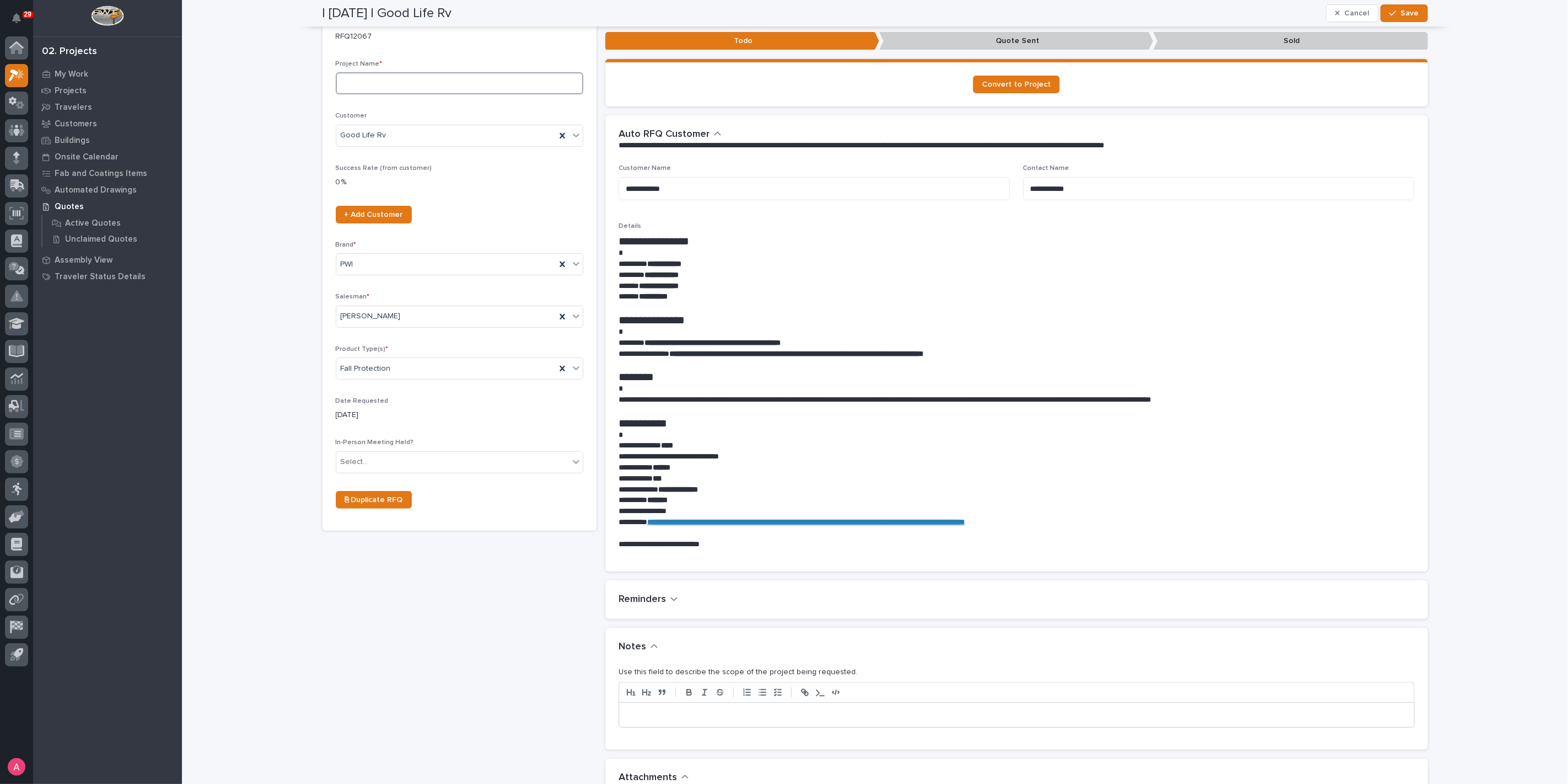
click at [429, 80] on input at bounding box center [459, 83] width 248 height 22
type input "Fall Protection"
click at [432, 457] on div "Select..." at bounding box center [452, 461] width 232 height 18
click at [418, 495] on div "No" at bounding box center [455, 500] width 247 height 19
click at [667, 715] on p at bounding box center [1017, 715] width 779 height 11
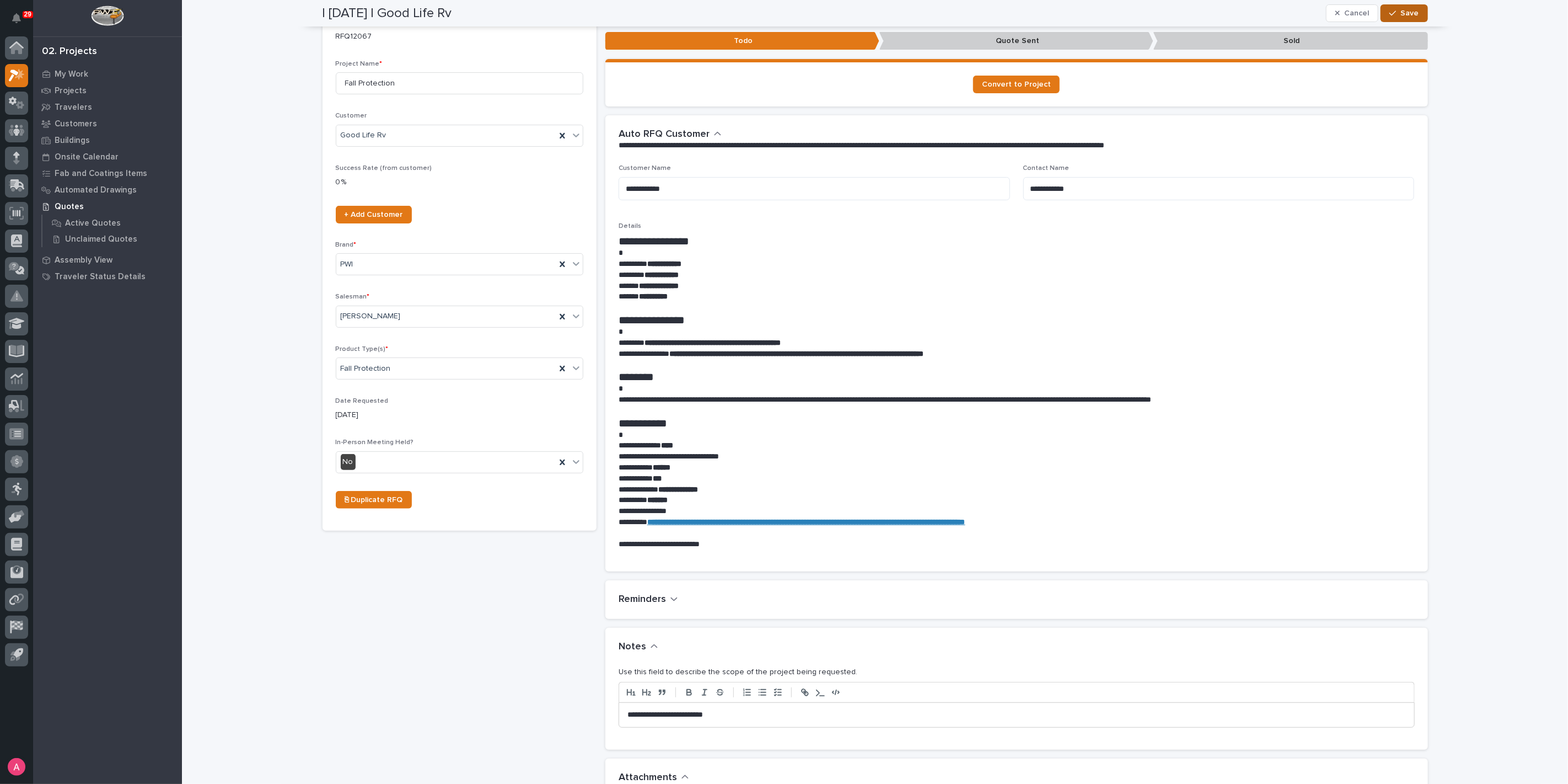
click at [1415, 13] on button "Save" at bounding box center [1404, 13] width 47 height 17
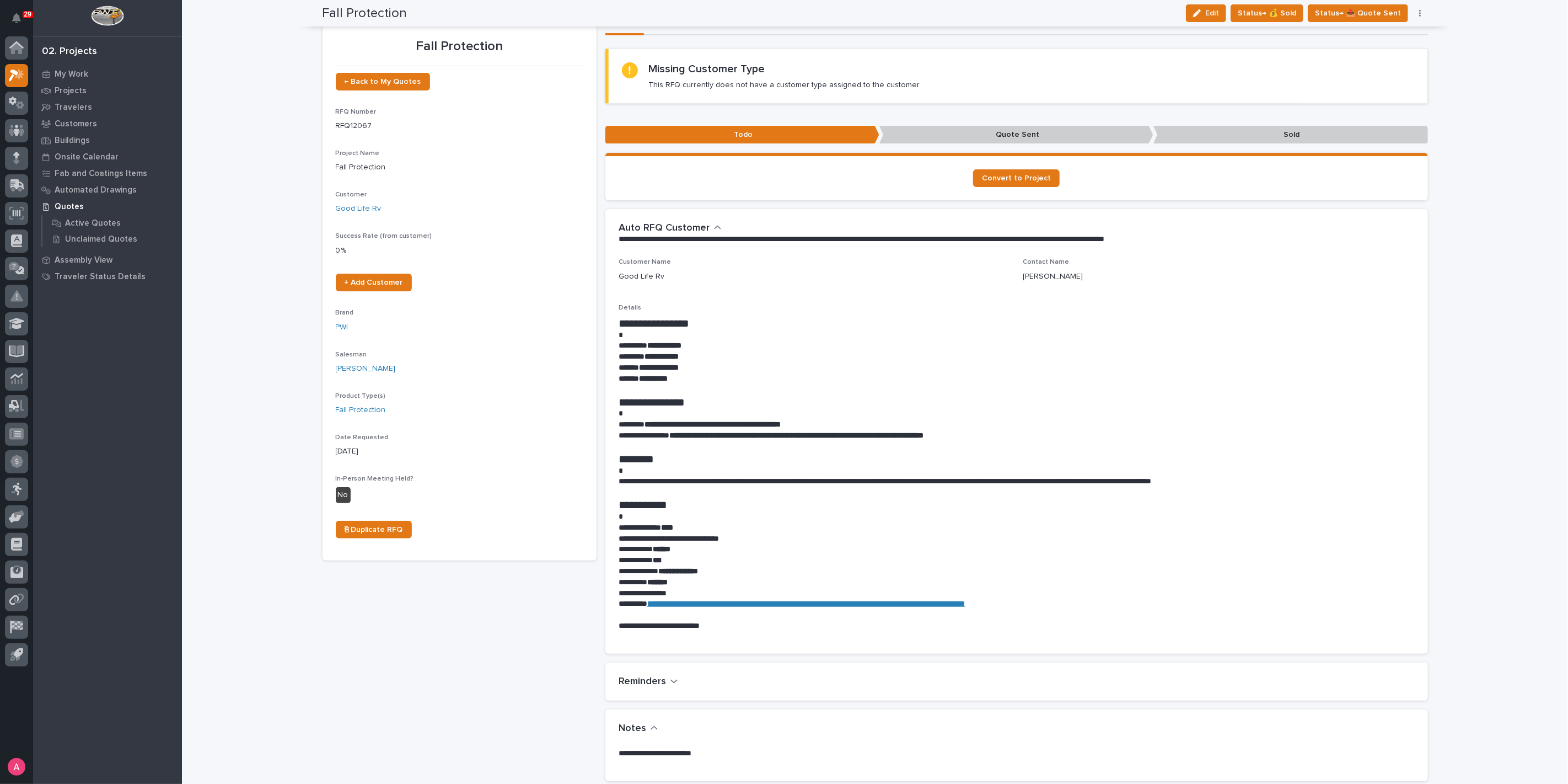
scroll to position [0, 0]
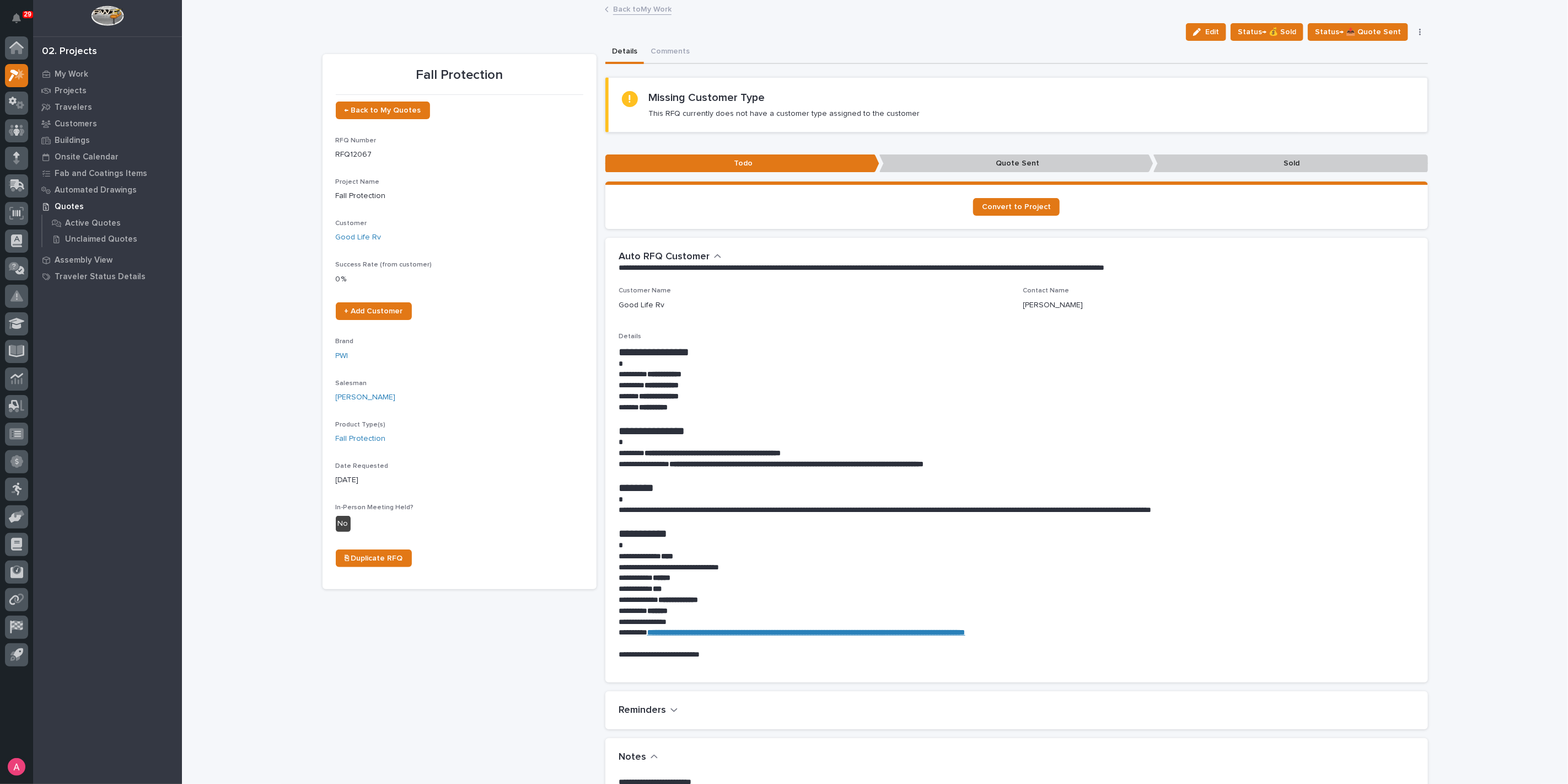
click at [633, 11] on link "Back to My Work" at bounding box center [642, 9] width 58 height 13
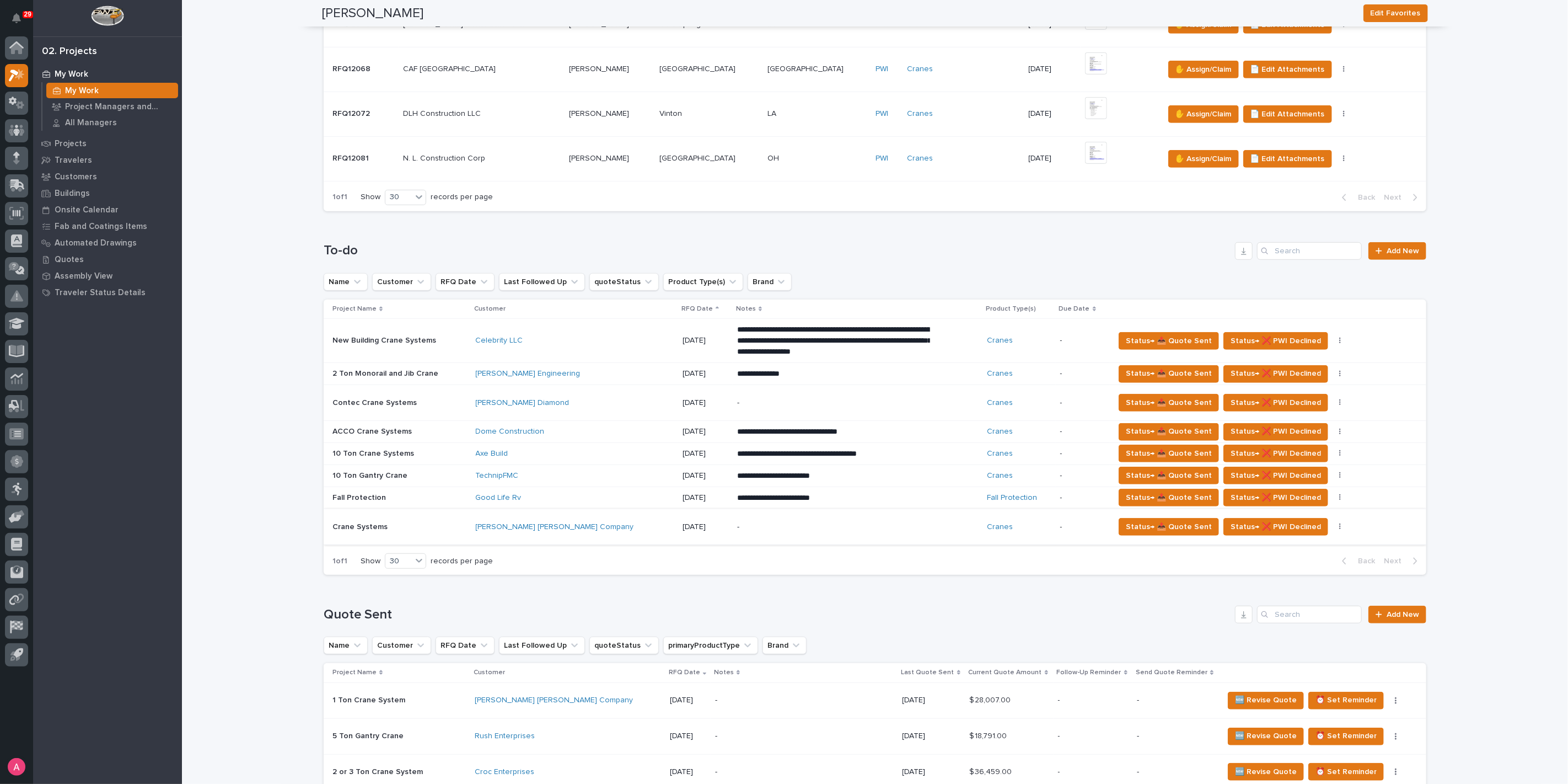
scroll to position [490, 0]
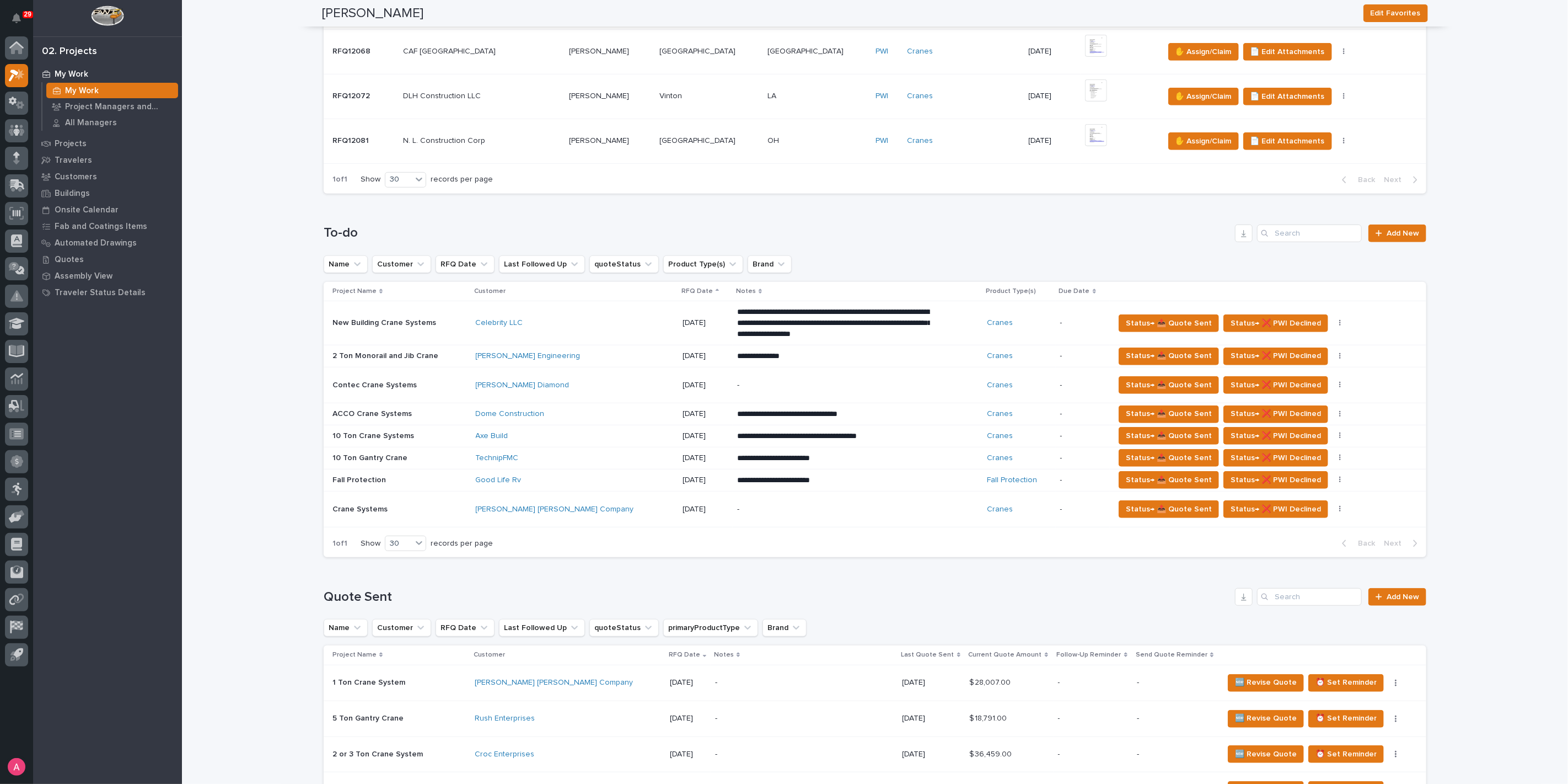
click at [567, 453] on div "TechnipFMC" at bounding box center [572, 458] width 193 height 9
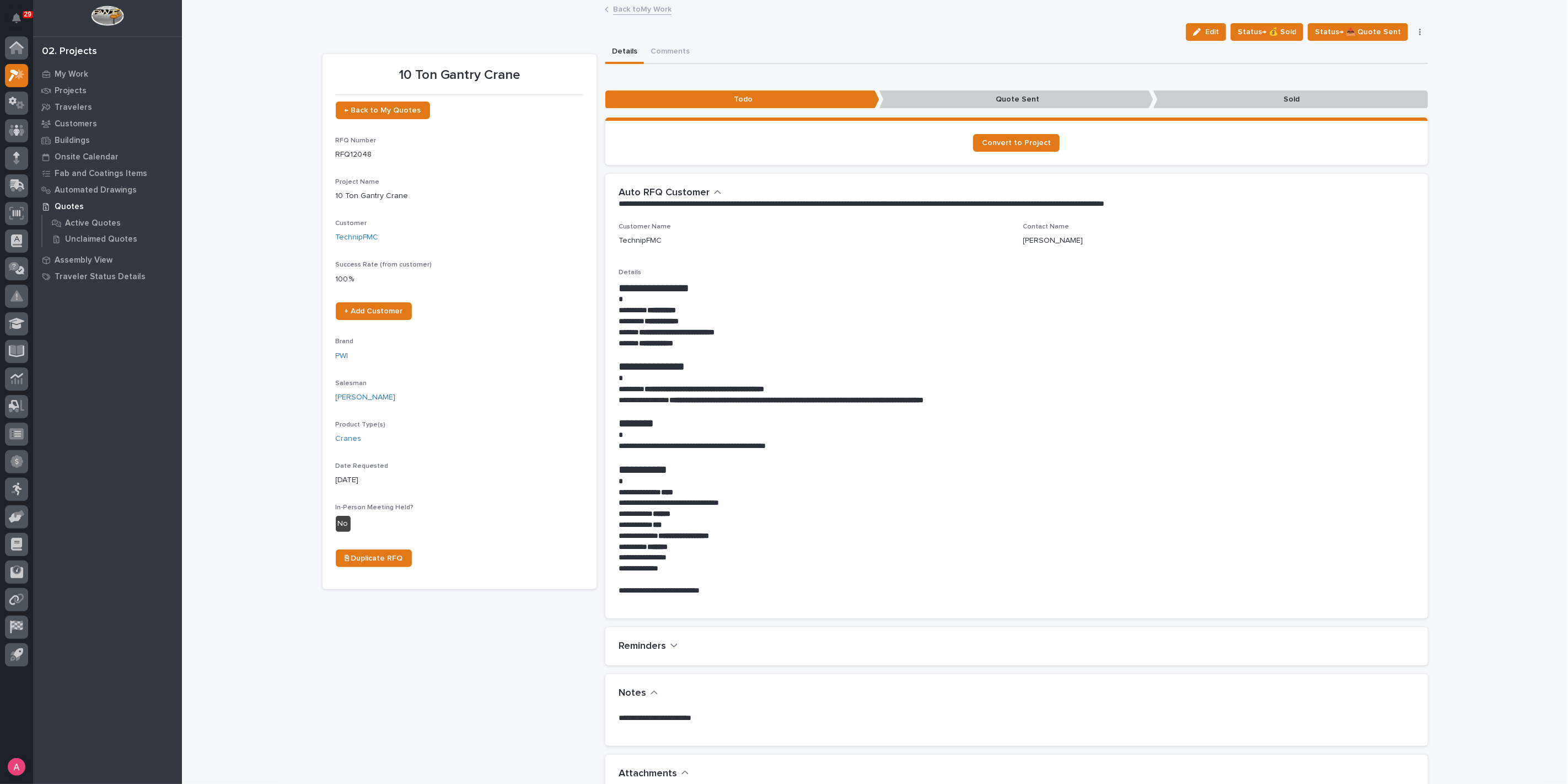
click at [636, 6] on link "Back to My Work" at bounding box center [642, 9] width 58 height 13
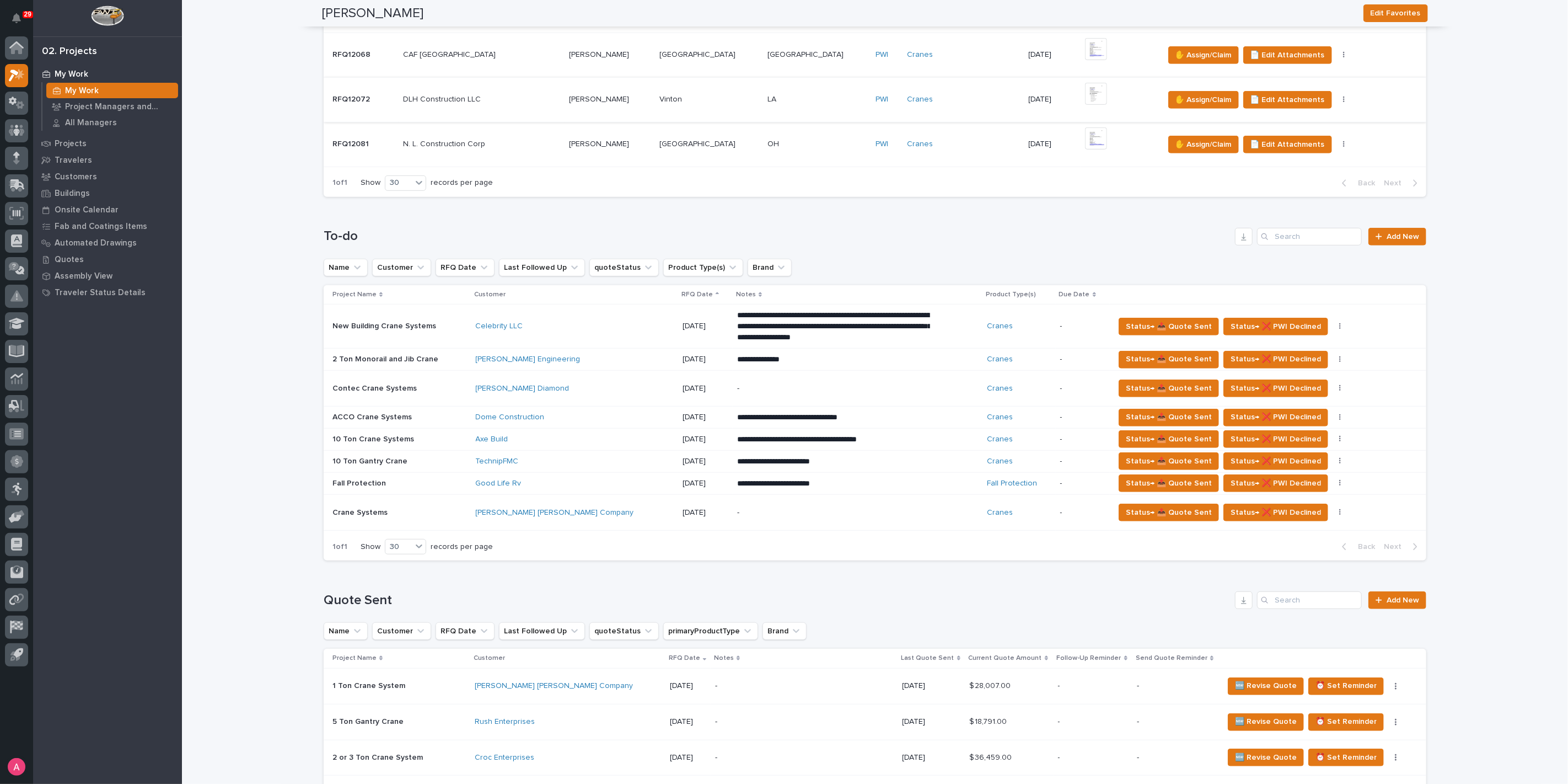
scroll to position [490, 0]
